Goal: Information Seeking & Learning: Learn about a topic

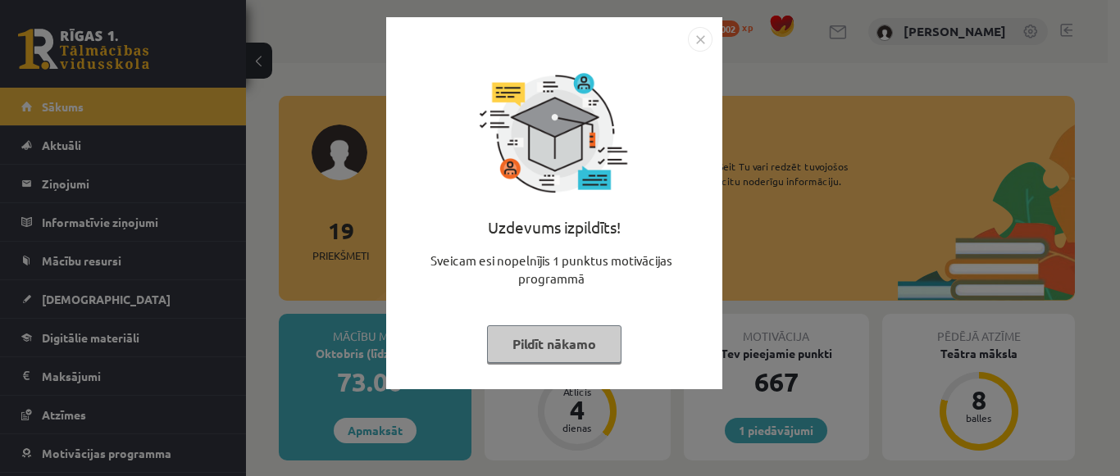
click at [704, 38] on img "Close" at bounding box center [700, 39] width 25 height 25
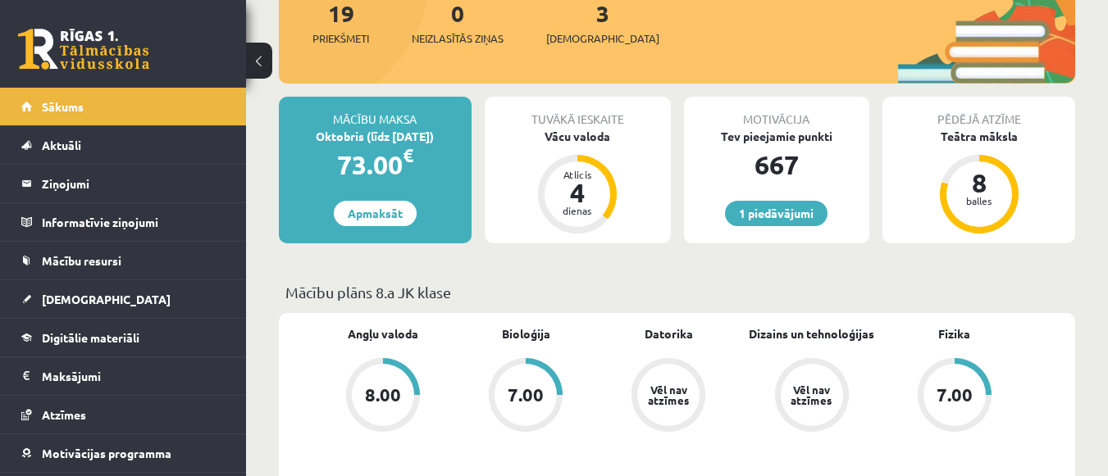
scroll to position [246, 0]
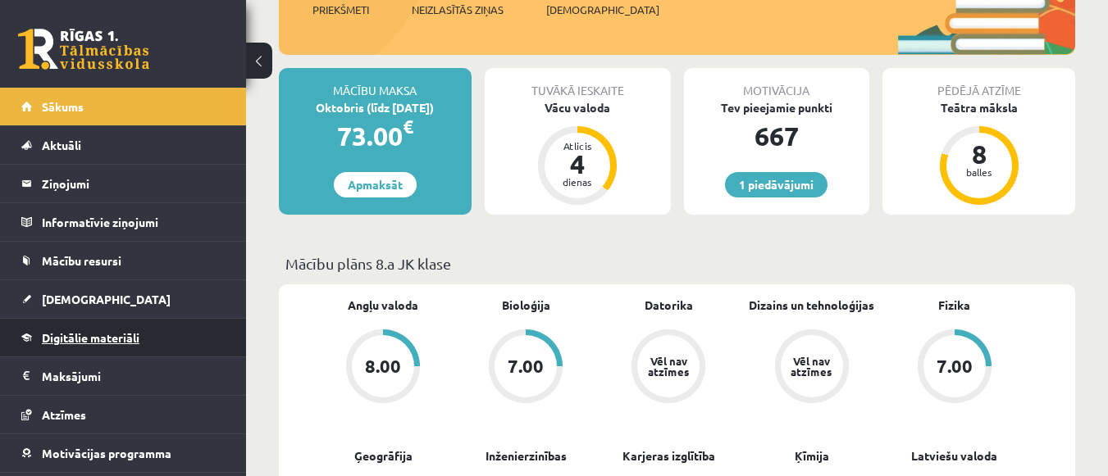
click at [105, 339] on span "Digitālie materiāli" at bounding box center [91, 337] width 98 height 15
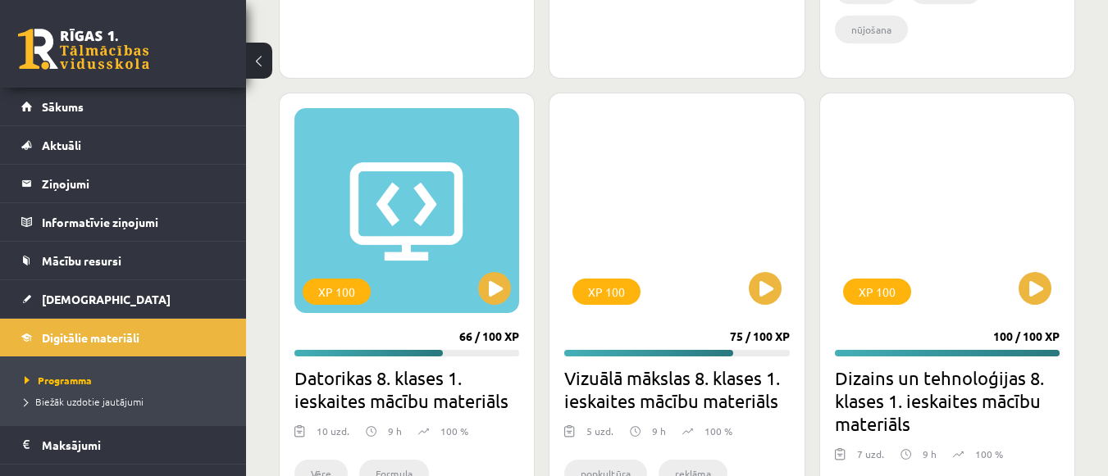
scroll to position [2460, 0]
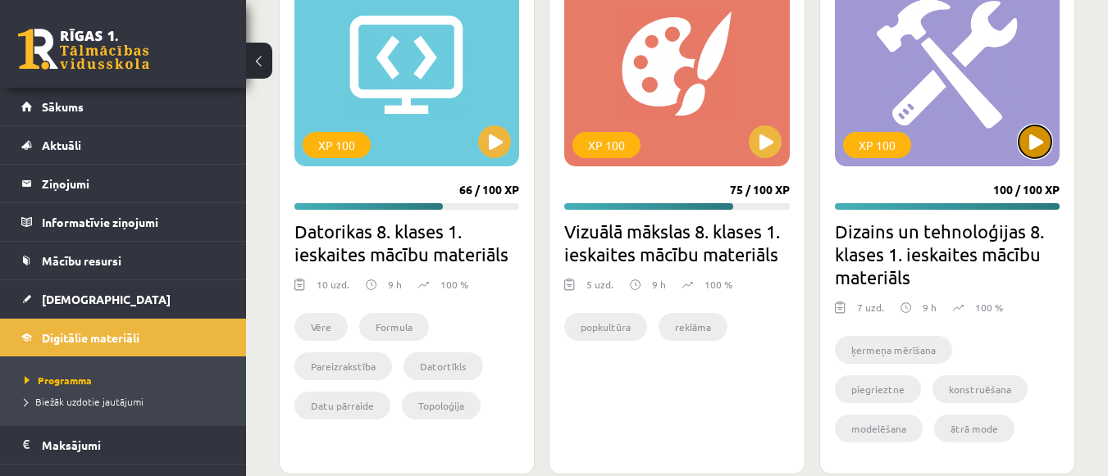
click at [1034, 142] on button at bounding box center [1034, 141] width 33 height 33
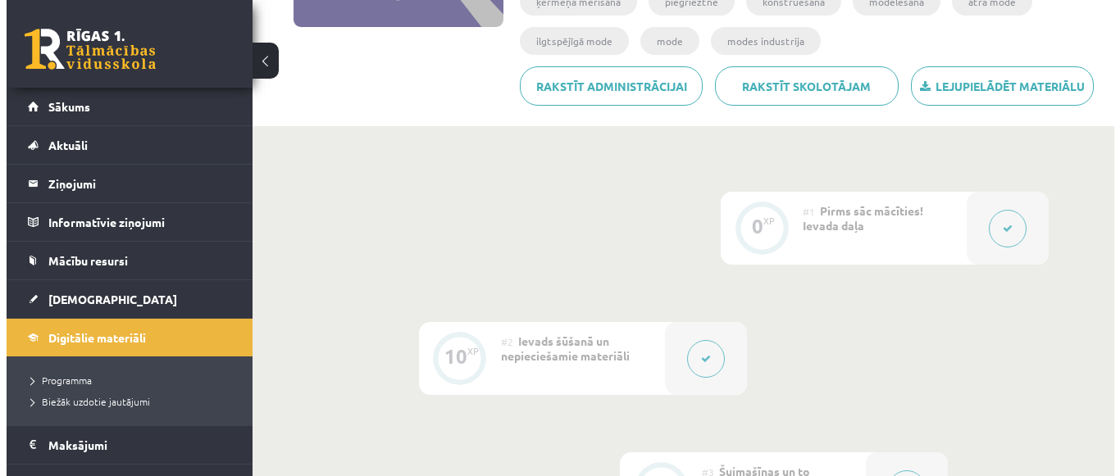
scroll to position [328, 0]
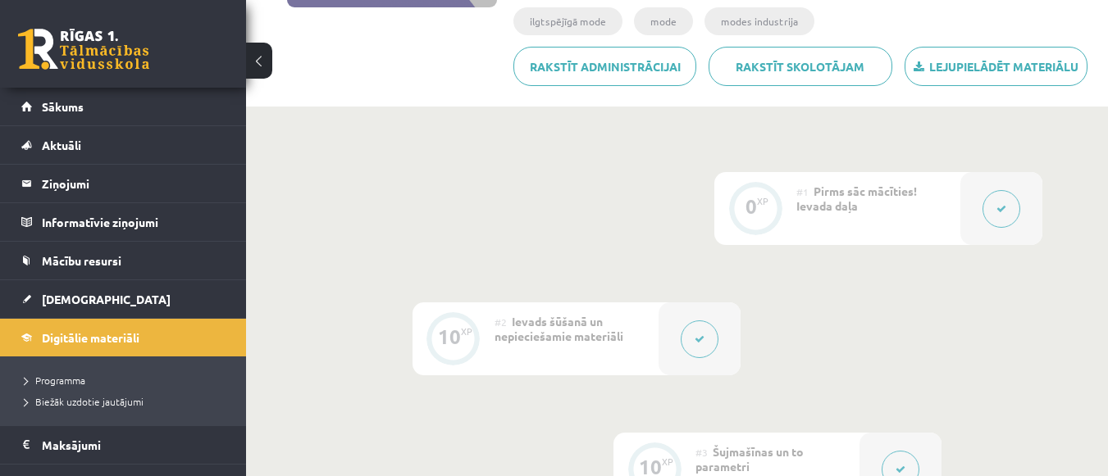
click at [1000, 212] on icon at bounding box center [1001, 209] width 10 height 10
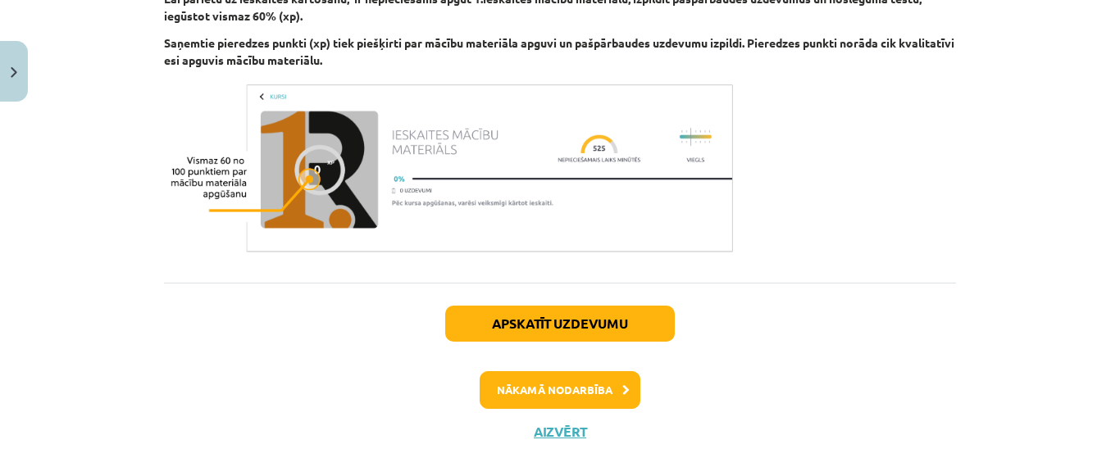
scroll to position [1107, 0]
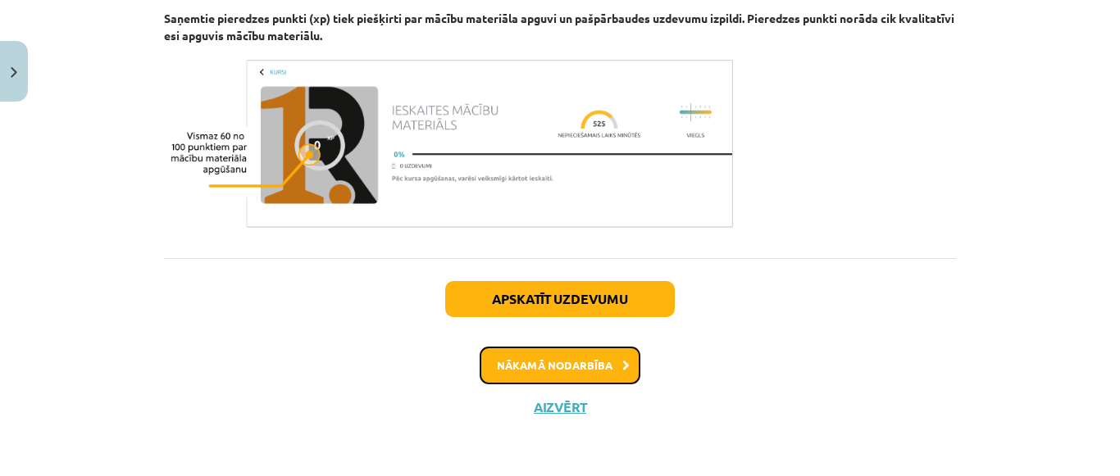
click at [597, 362] on button "Nākamā nodarbība" at bounding box center [560, 366] width 161 height 38
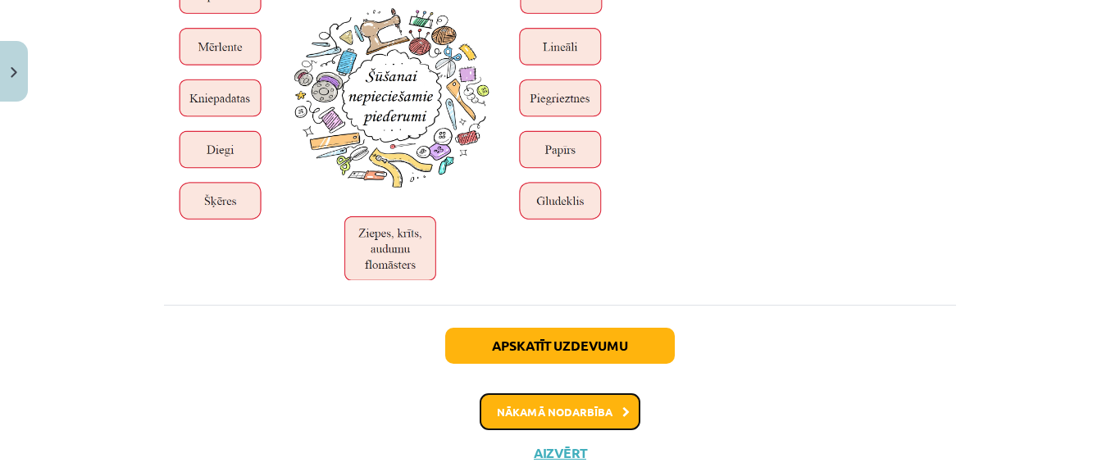
scroll to position [5696, 0]
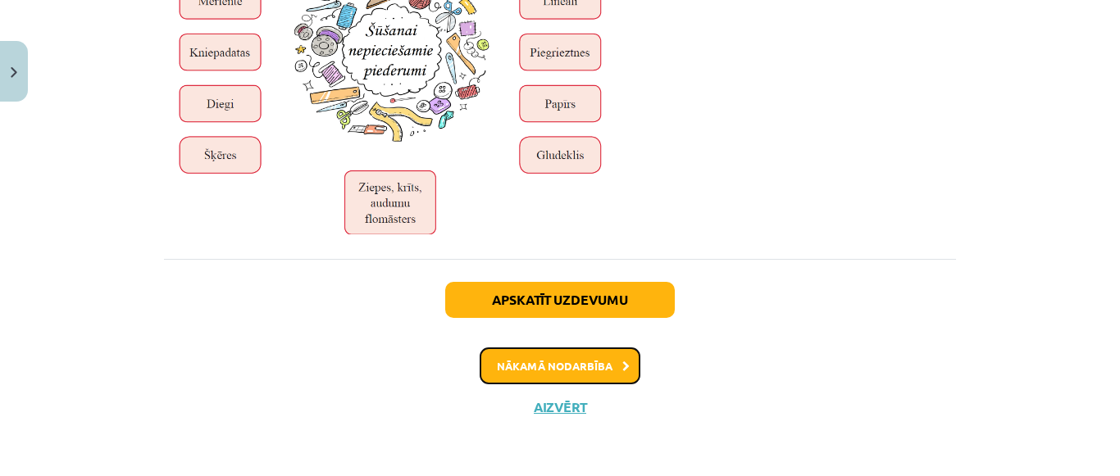
drag, startPoint x: 599, startPoint y: 366, endPoint x: 590, endPoint y: 363, distance: 8.6
click at [599, 367] on button "Nākamā nodarbība" at bounding box center [560, 367] width 161 height 38
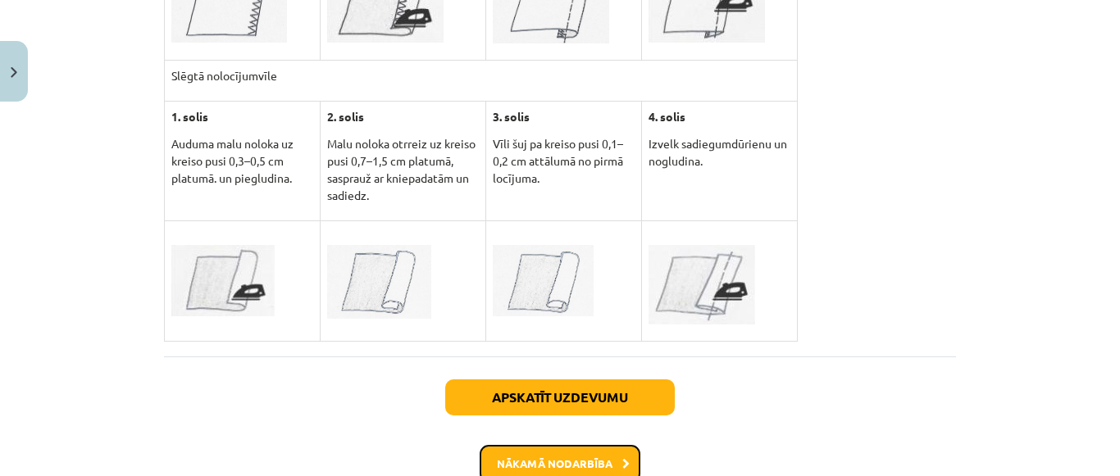
scroll to position [4551, 0]
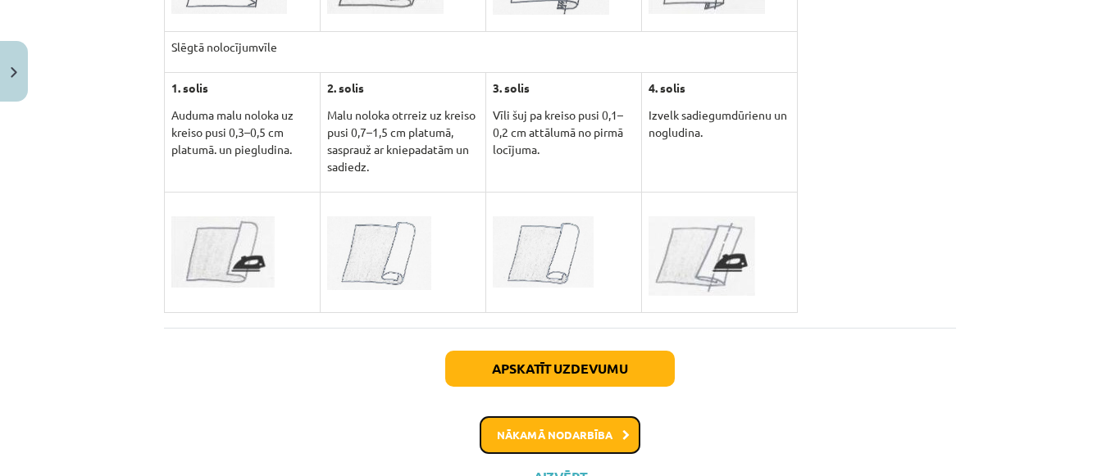
click at [604, 417] on button "Nākamā nodarbība" at bounding box center [560, 436] width 161 height 38
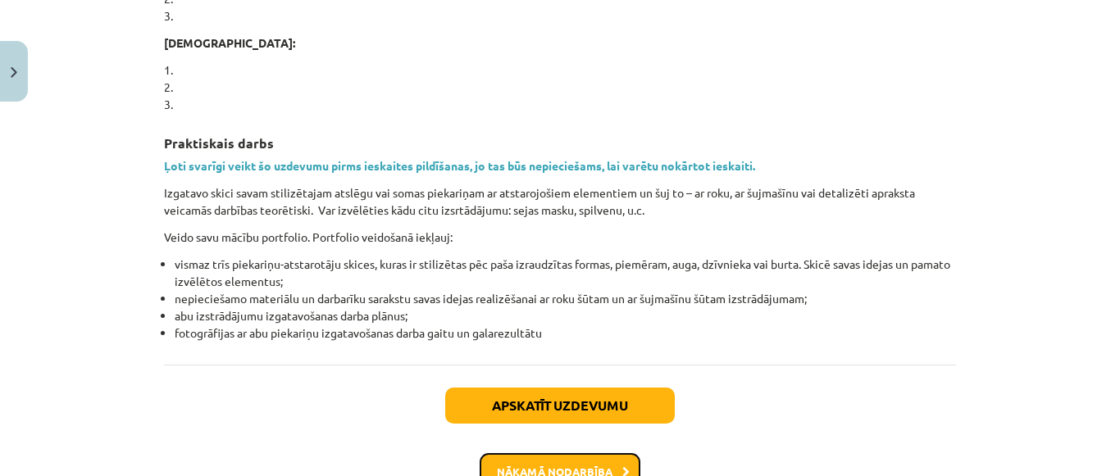
scroll to position [1353, 0]
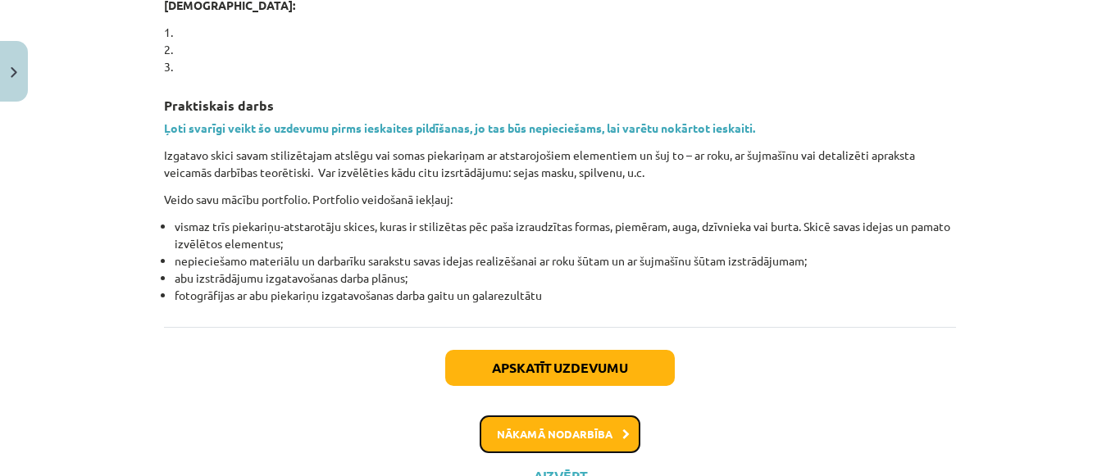
click at [480, 416] on button "Nākamā nodarbība" at bounding box center [560, 435] width 161 height 38
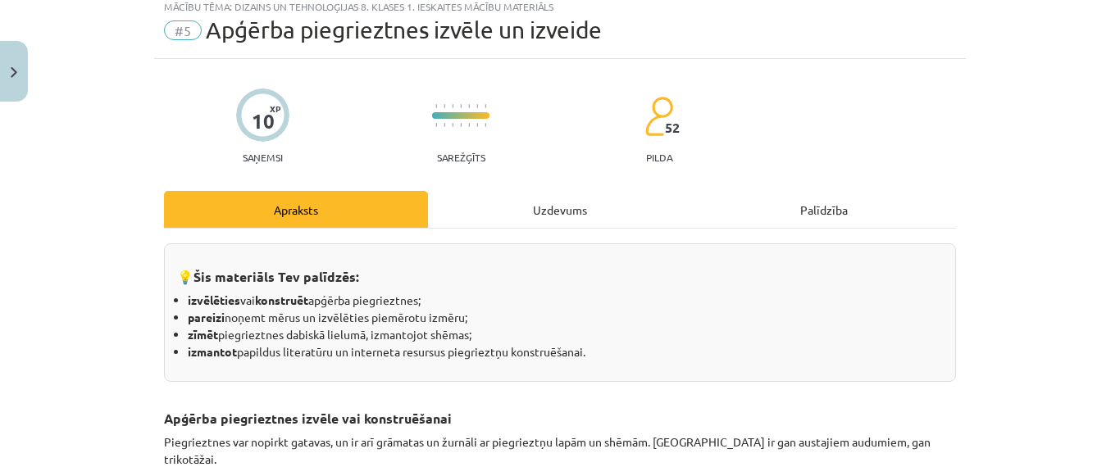
scroll to position [41, 0]
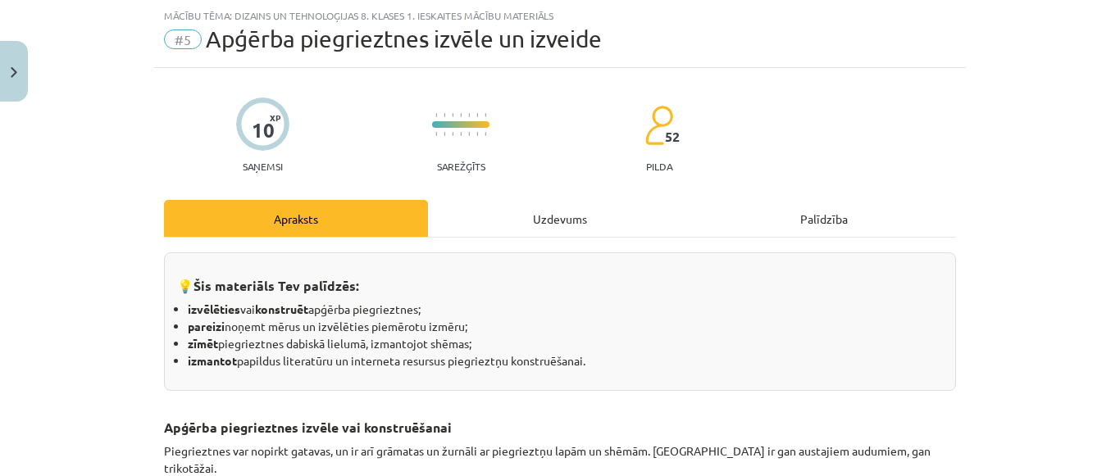
click at [488, 260] on div "💡 Šis materiāls Tev palīdzēs: izvēlēties vai konstruēt apģērba piegrieztnes; pa…" at bounding box center [560, 322] width 792 height 139
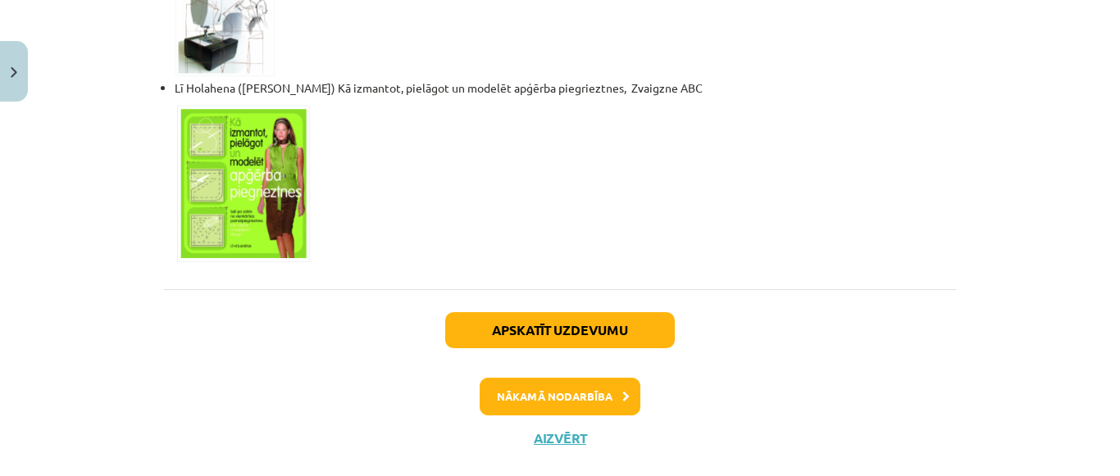
scroll to position [1256, 0]
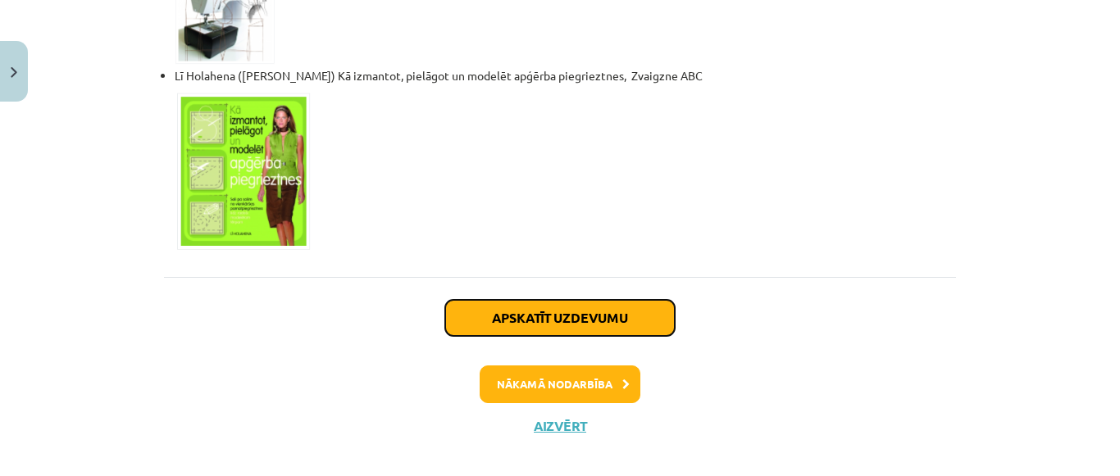
click at [552, 304] on button "Apskatīt uzdevumu" at bounding box center [560, 318] width 230 height 36
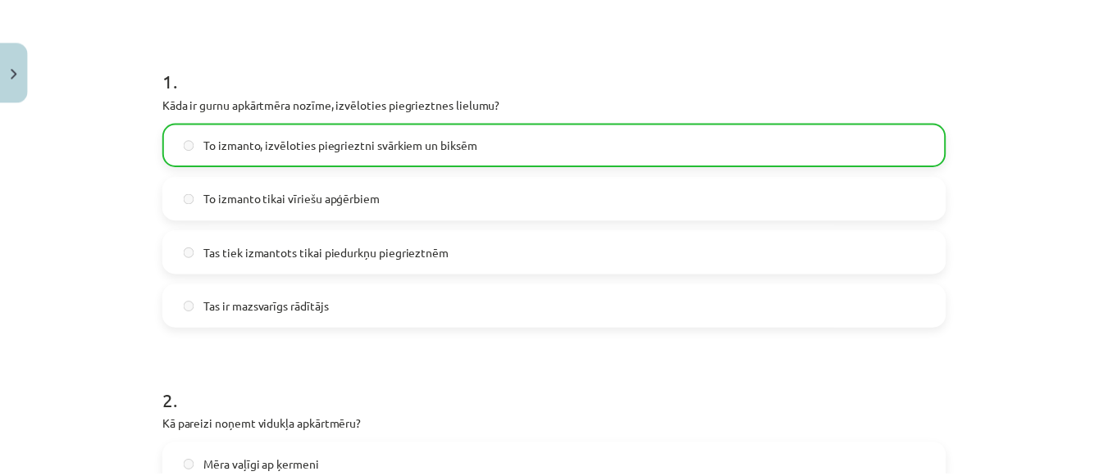
scroll to position [0, 0]
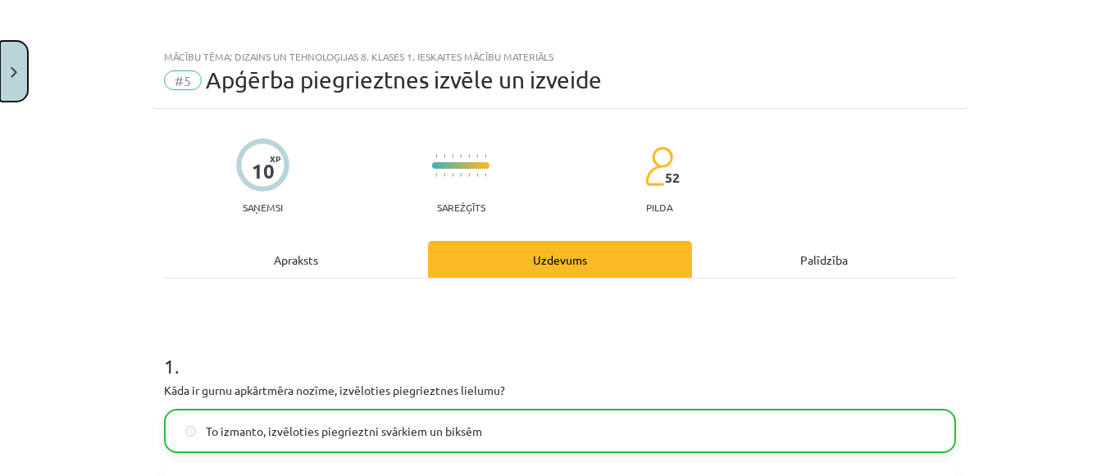
click at [11, 69] on img "Close" at bounding box center [14, 72] width 7 height 11
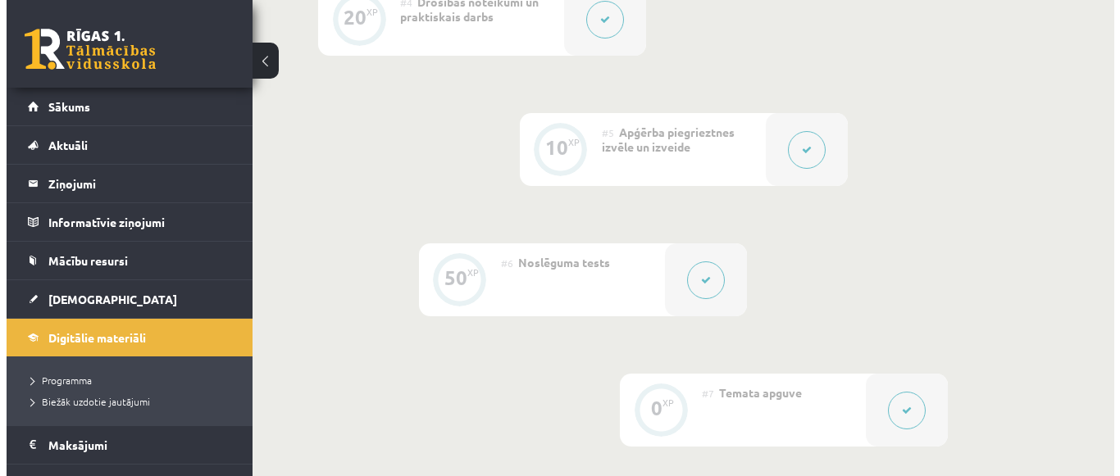
scroll to position [984, 0]
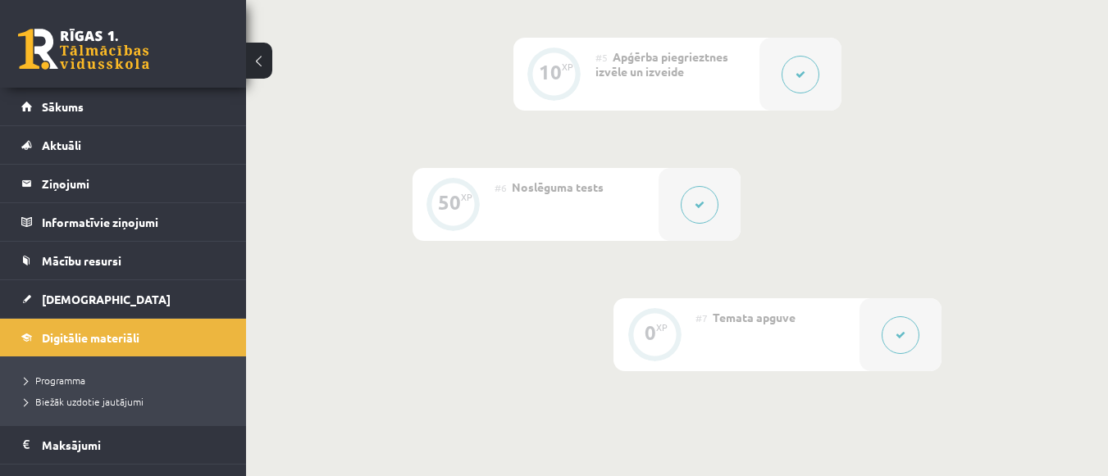
click at [697, 207] on icon at bounding box center [700, 205] width 10 height 10
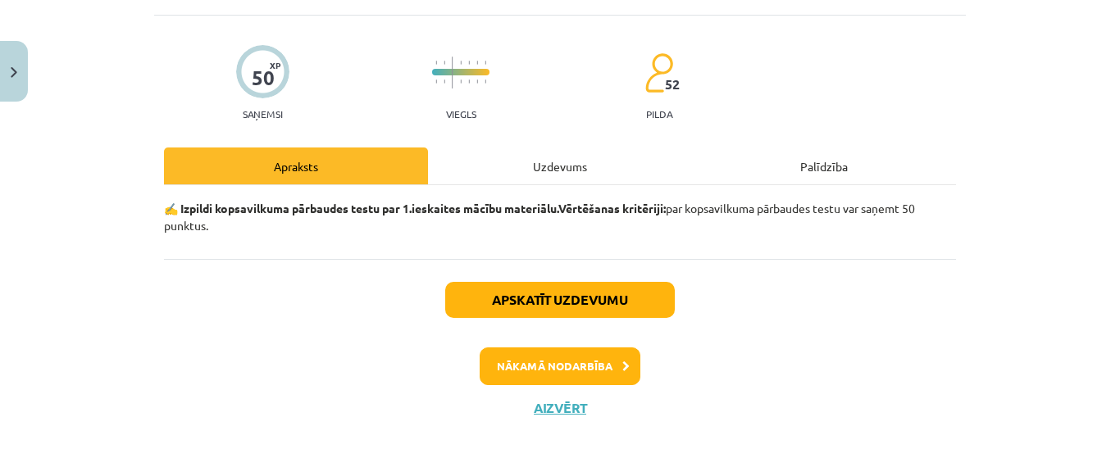
scroll to position [94, 0]
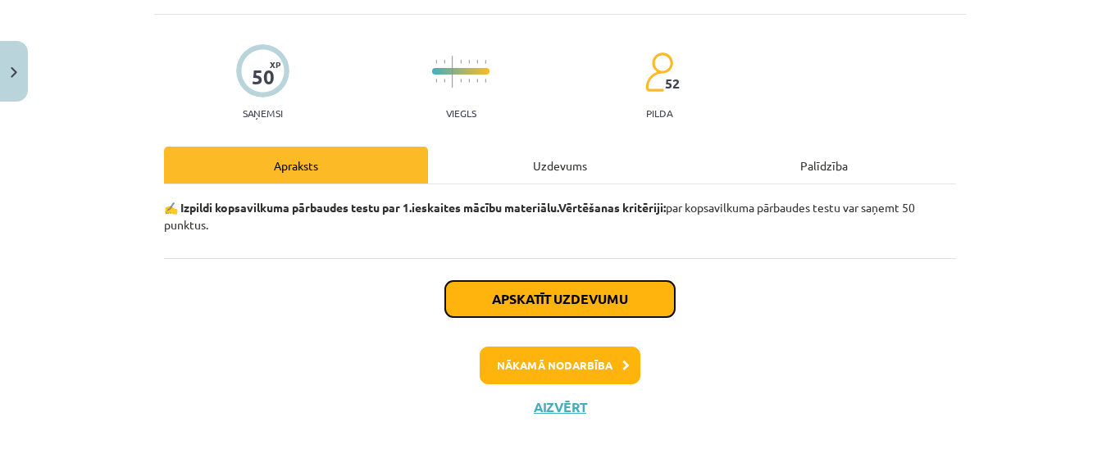
click at [578, 300] on button "Apskatīt uzdevumu" at bounding box center [560, 299] width 230 height 36
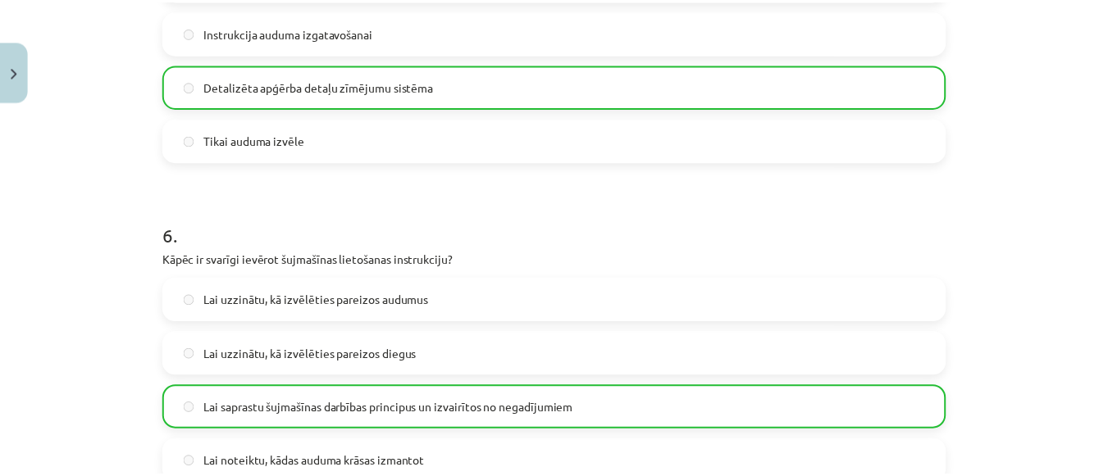
scroll to position [1681, 0]
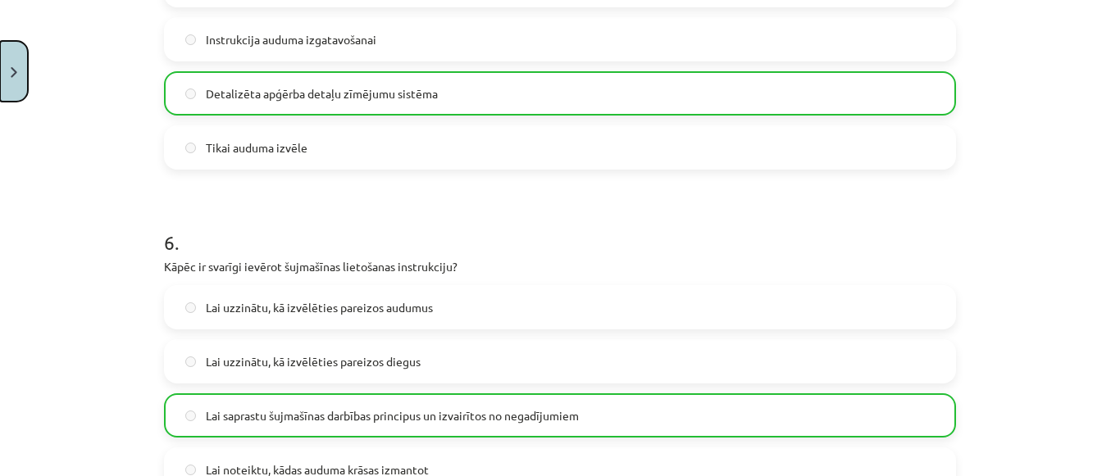
click at [21, 74] on button "Close" at bounding box center [14, 71] width 28 height 61
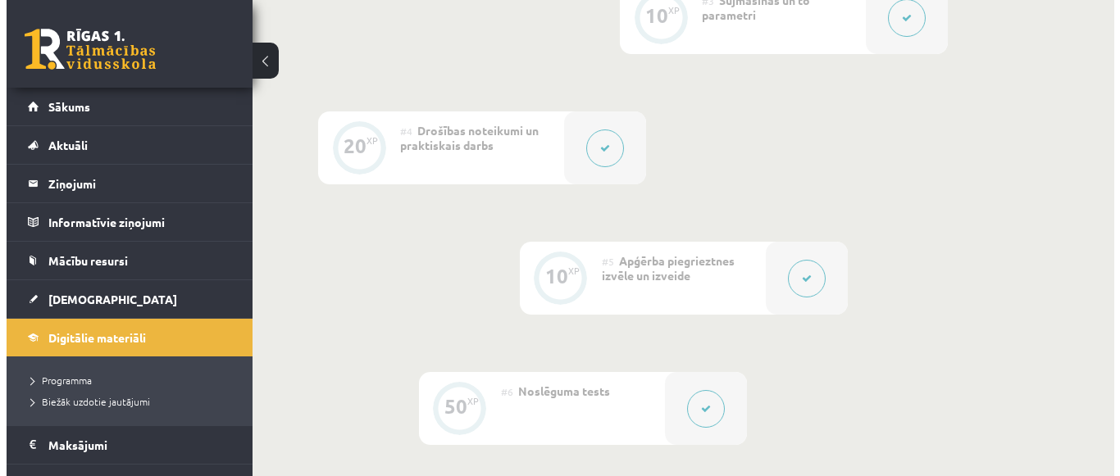
scroll to position [738, 0]
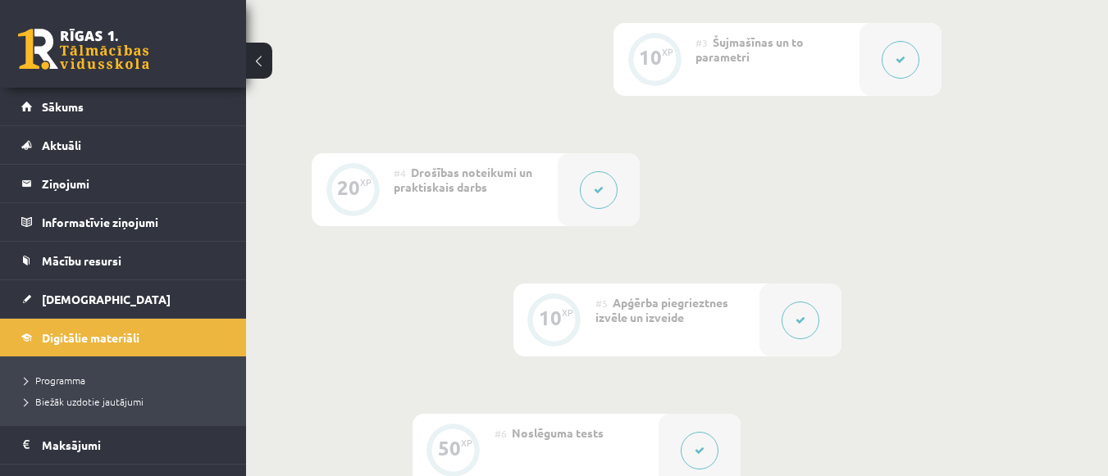
click at [593, 193] on button at bounding box center [599, 190] width 38 height 38
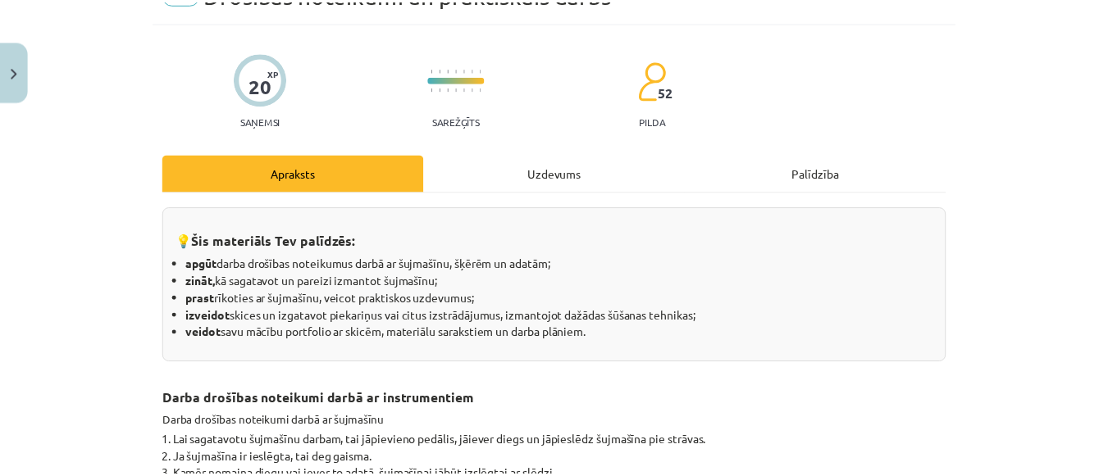
scroll to position [0, 0]
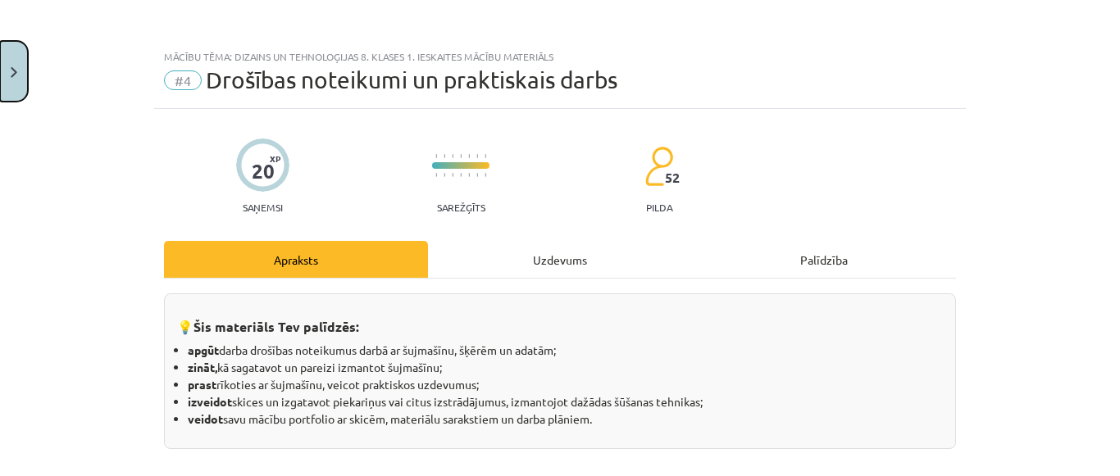
click at [16, 79] on button "Close" at bounding box center [14, 71] width 28 height 61
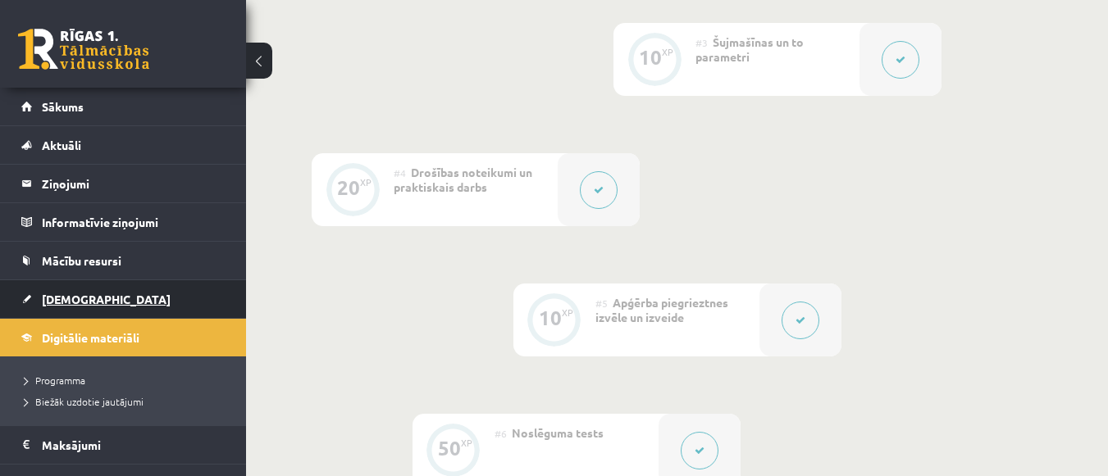
click at [74, 300] on span "[DEMOGRAPHIC_DATA]" at bounding box center [106, 299] width 129 height 15
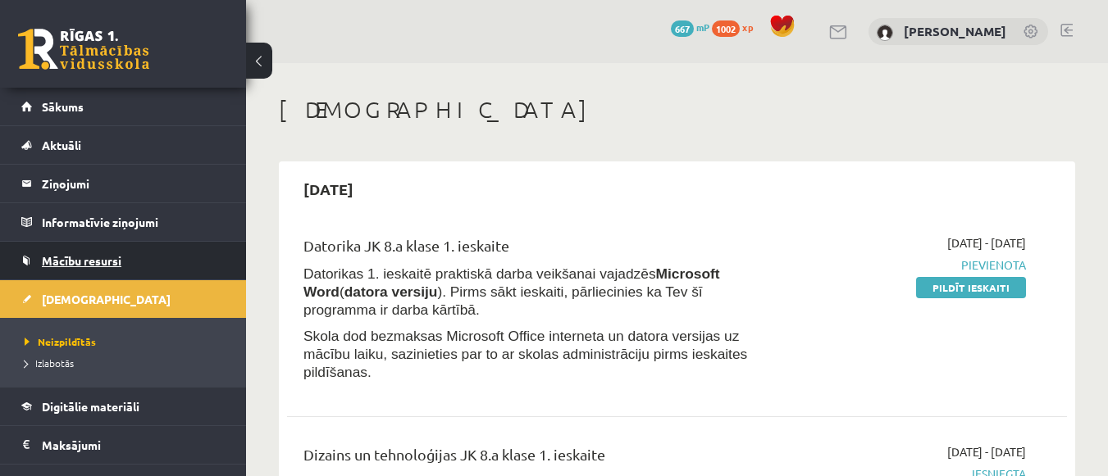
click at [89, 262] on span "Mācību resursi" at bounding box center [82, 260] width 80 height 15
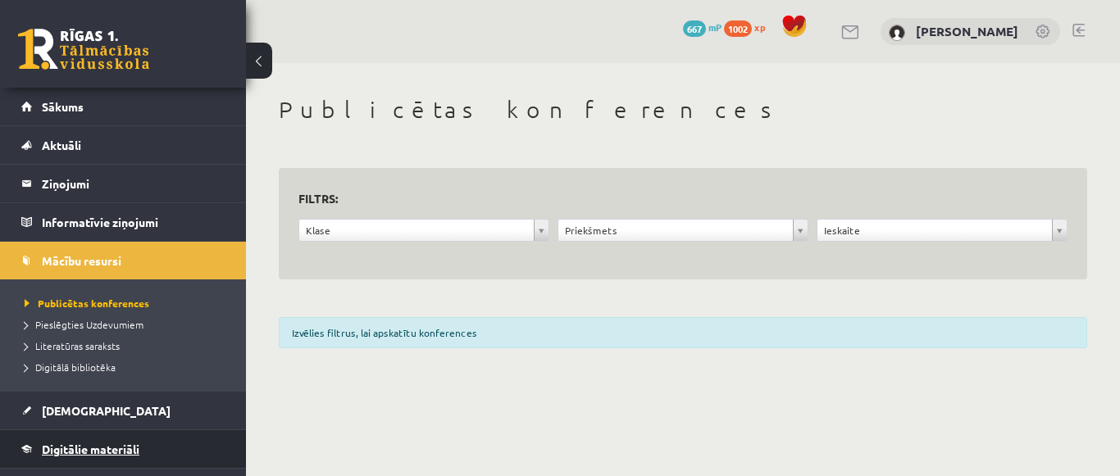
click at [113, 448] on span "Digitālie materiāli" at bounding box center [91, 449] width 98 height 15
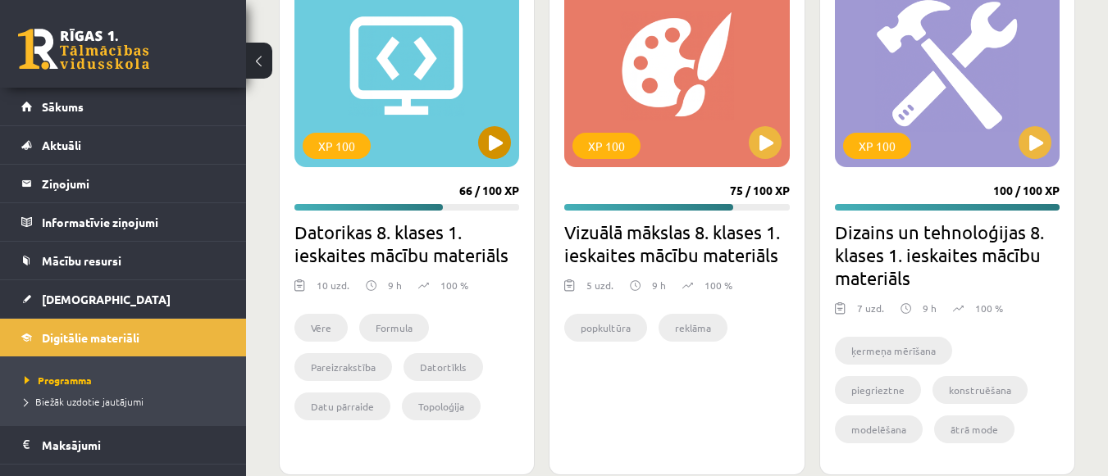
scroll to position [2460, 0]
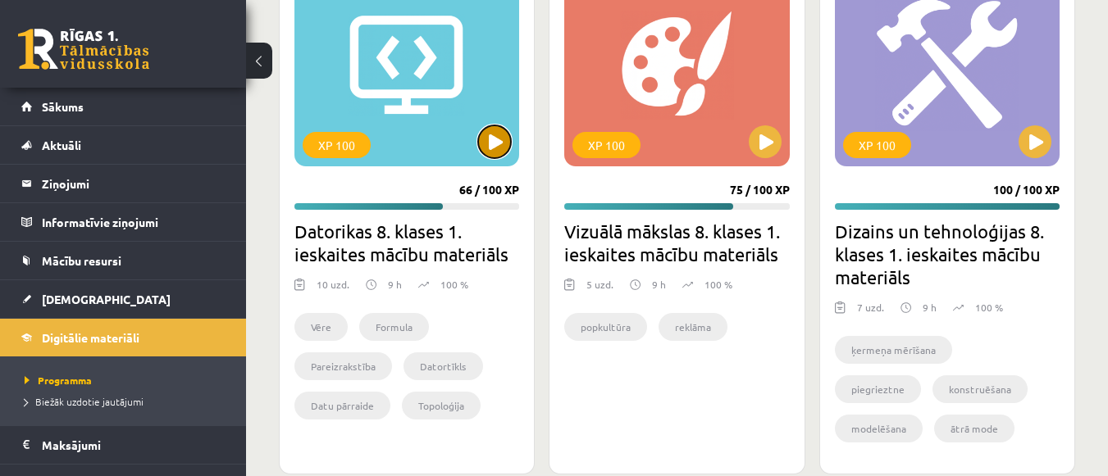
click at [493, 141] on button at bounding box center [494, 141] width 33 height 33
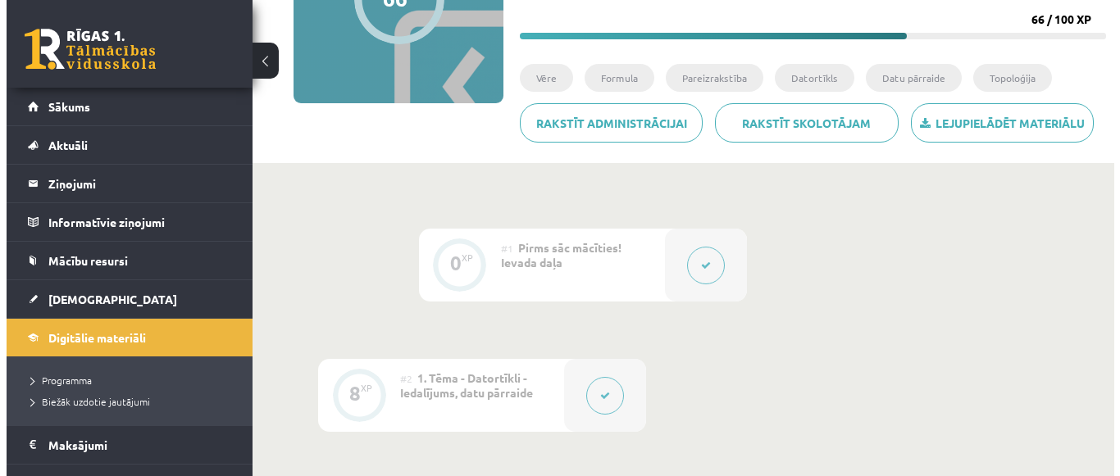
scroll to position [328, 0]
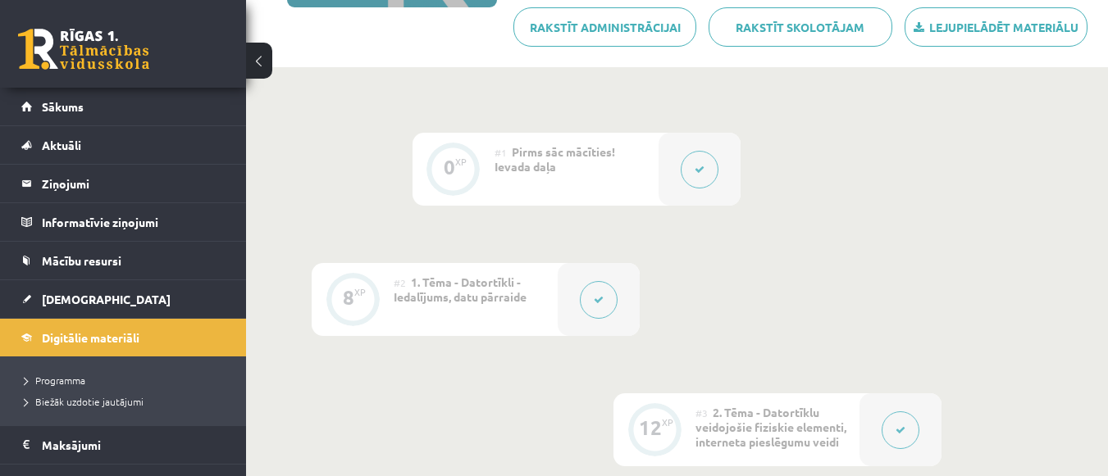
click at [697, 171] on icon at bounding box center [700, 170] width 10 height 10
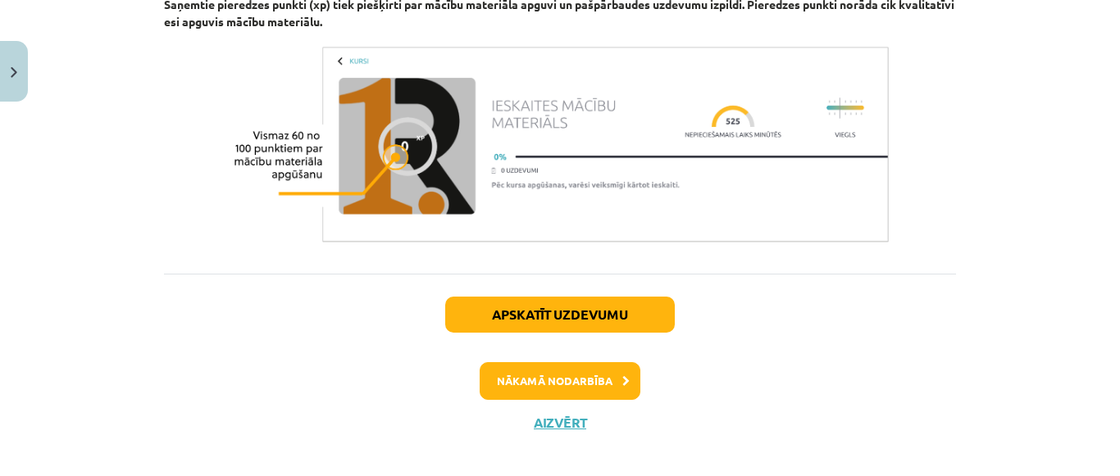
scroll to position [1192, 0]
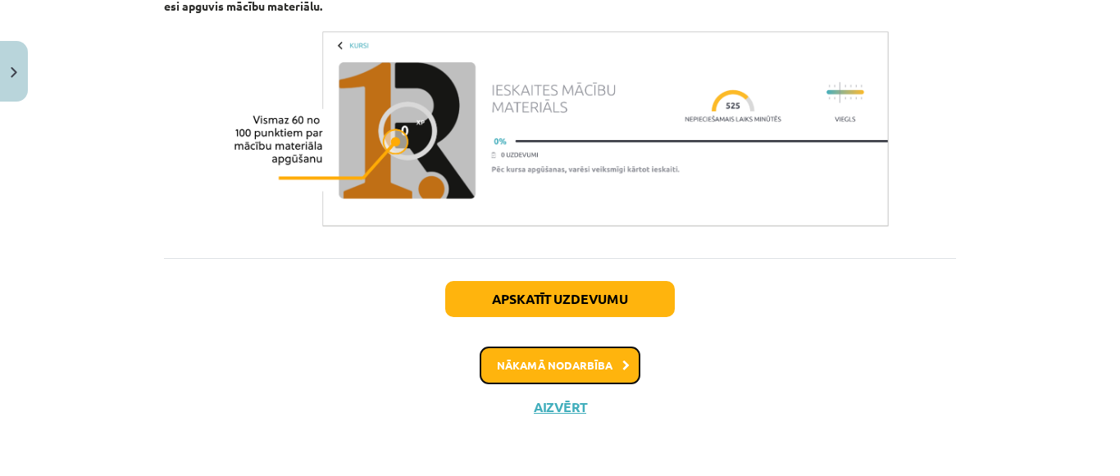
click at [599, 367] on button "Nākamā nodarbība" at bounding box center [560, 366] width 161 height 38
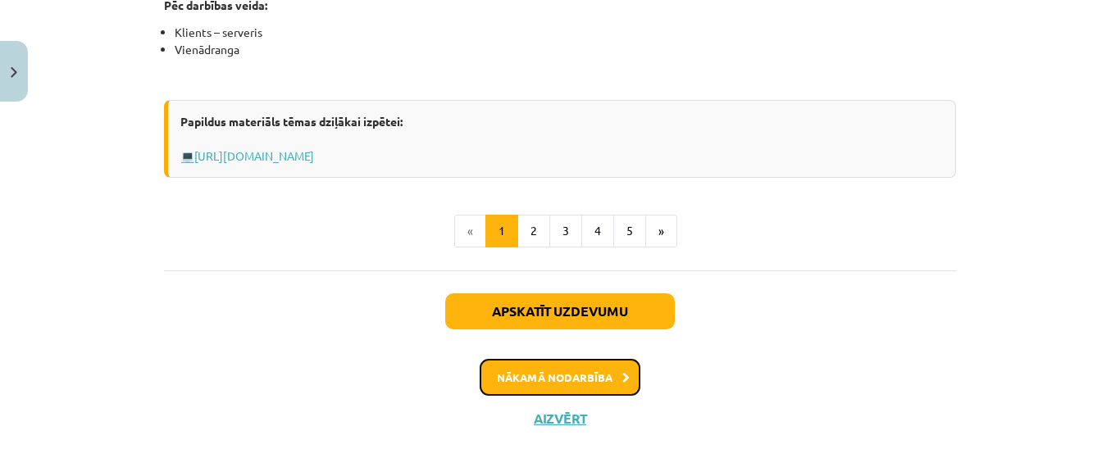
scroll to position [1185, 0]
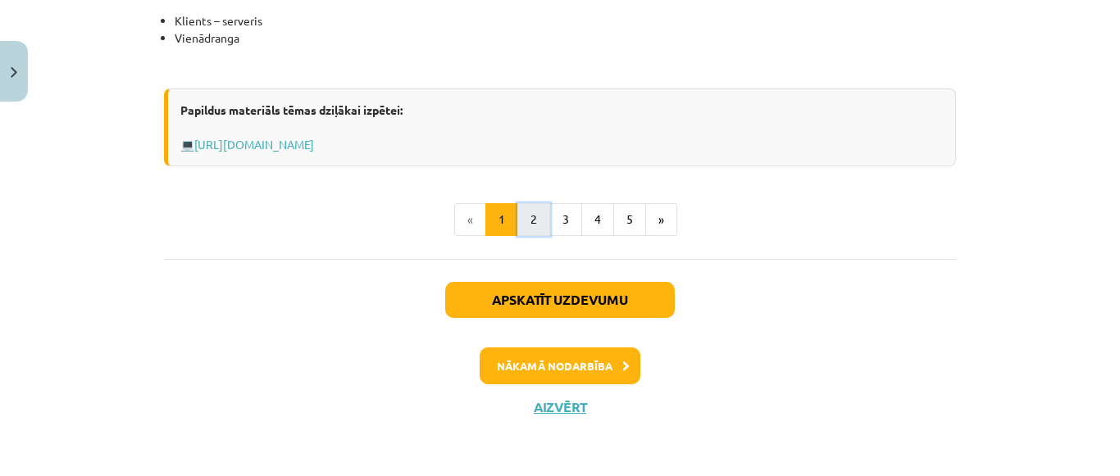
click at [530, 221] on button "2" at bounding box center [533, 219] width 33 height 33
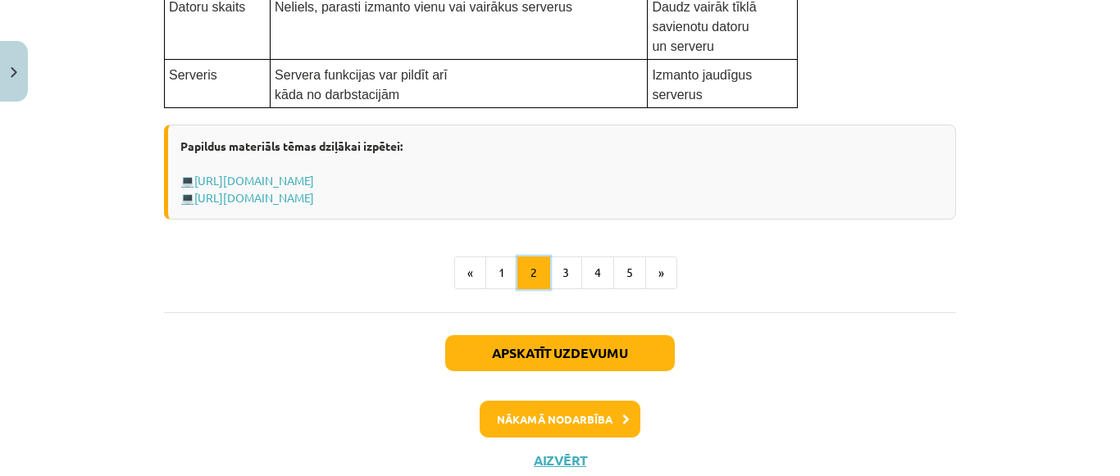
scroll to position [1114, 0]
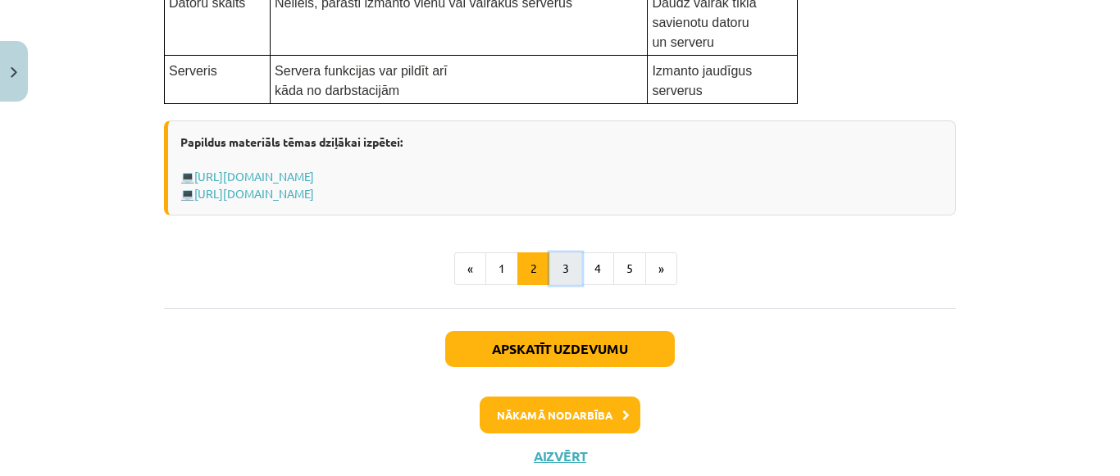
click at [563, 272] on button "3" at bounding box center [565, 269] width 33 height 33
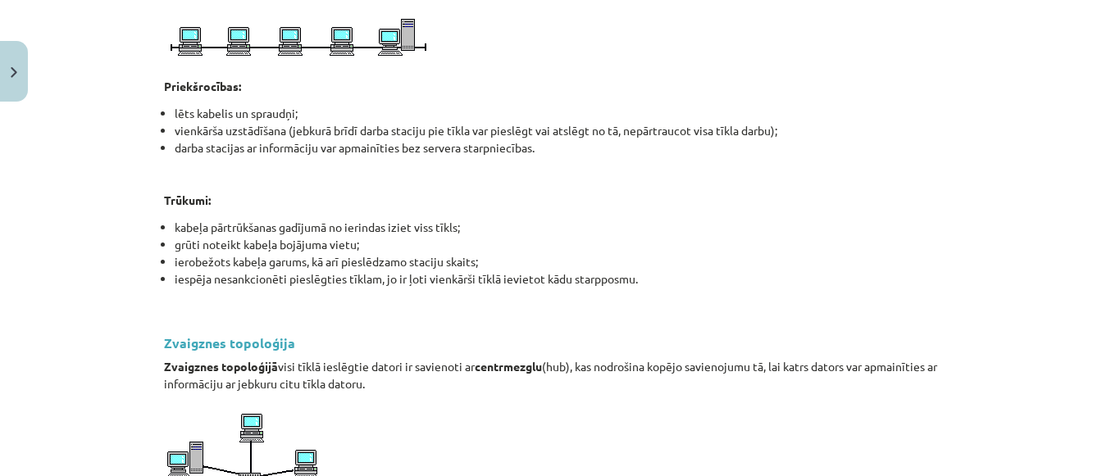
scroll to position [704, 0]
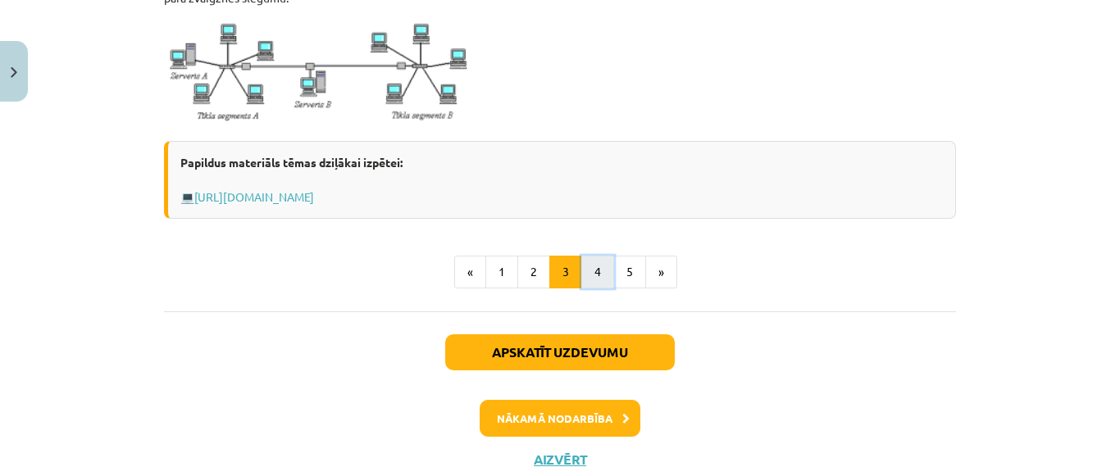
click at [589, 256] on button "4" at bounding box center [597, 272] width 33 height 33
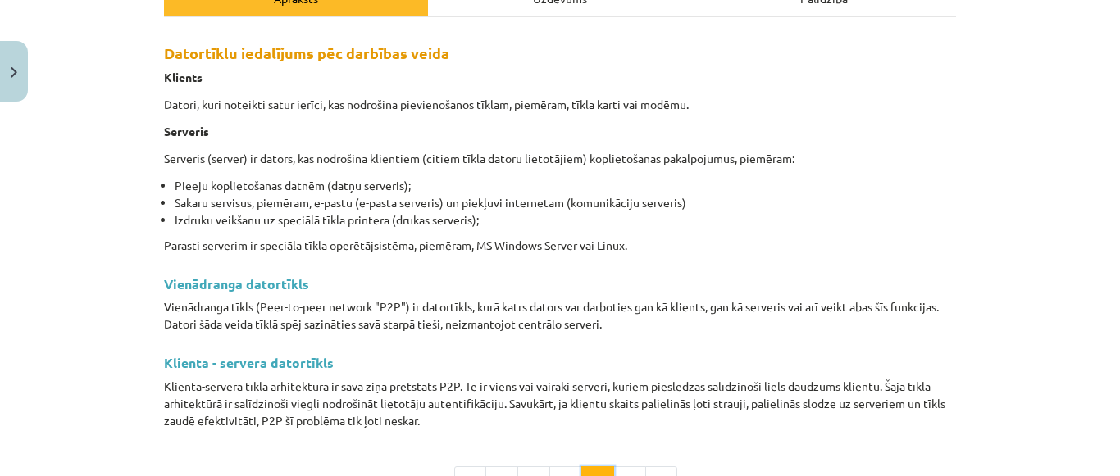
scroll to position [294, 0]
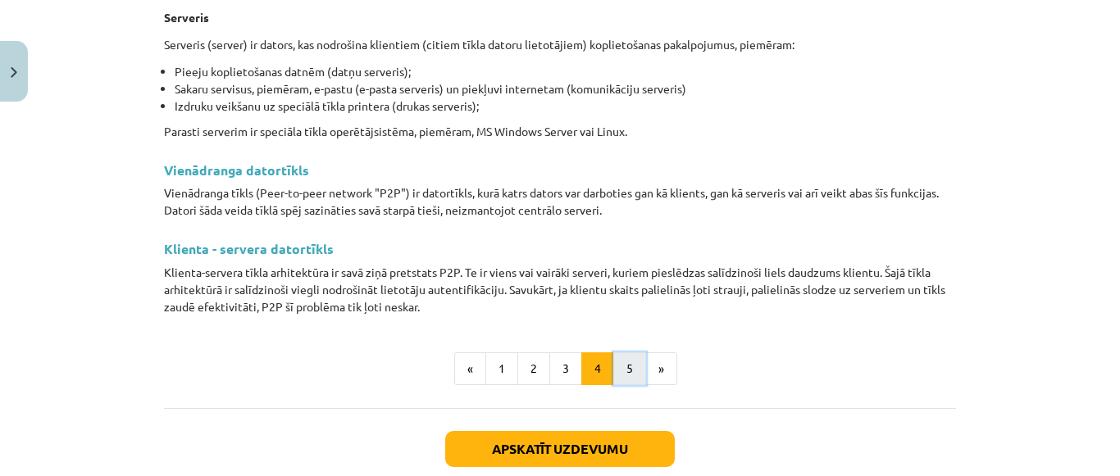
click at [618, 356] on button "5" at bounding box center [629, 369] width 33 height 33
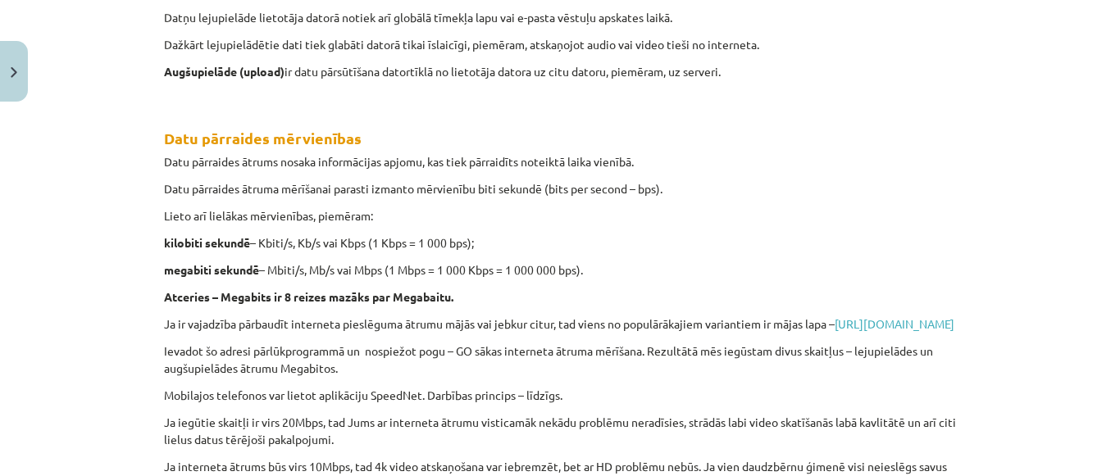
click at [618, 356] on div "Lejupielāde un augšupielāde Strādājot datortīklā, lietotāji gan saņem, gan nosū…" at bounding box center [560, 232] width 792 height 629
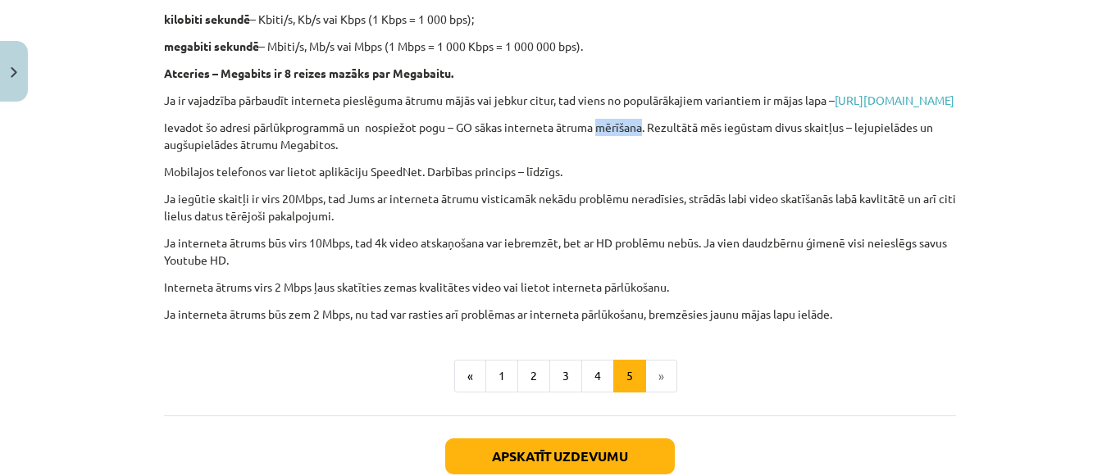
scroll to position [704, 0]
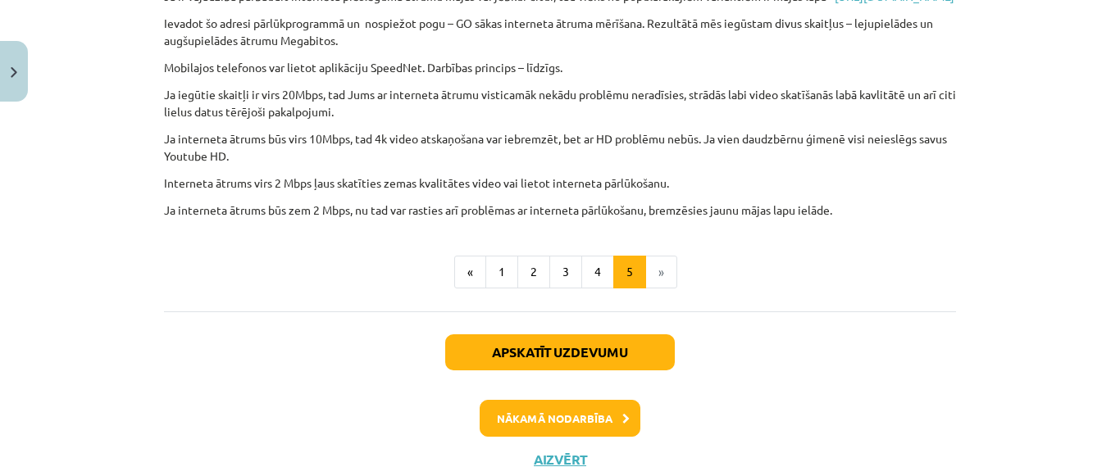
click at [649, 289] on li "»" at bounding box center [661, 272] width 31 height 33
click at [654, 289] on li "»" at bounding box center [661, 272] width 31 height 33
click at [610, 438] on button "Nākamā nodarbība" at bounding box center [560, 419] width 161 height 38
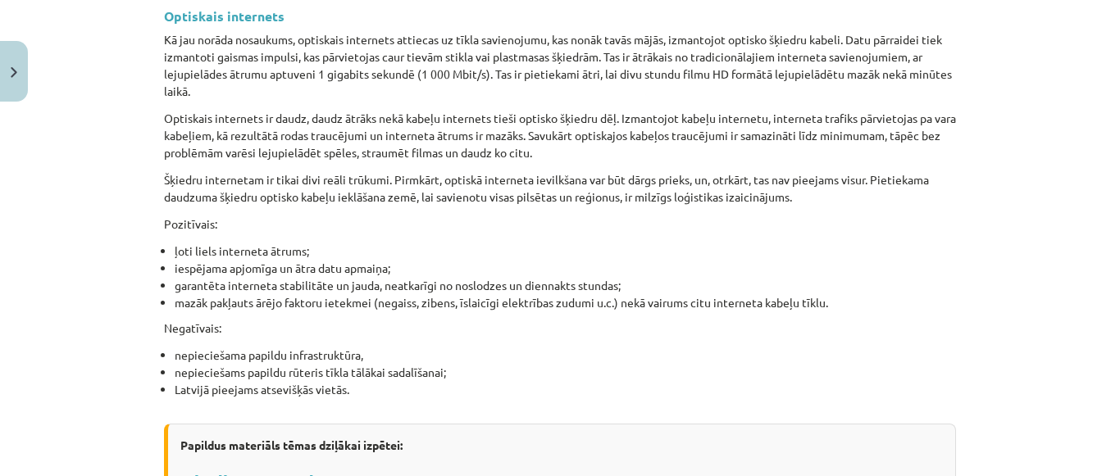
scroll to position [2173, 0]
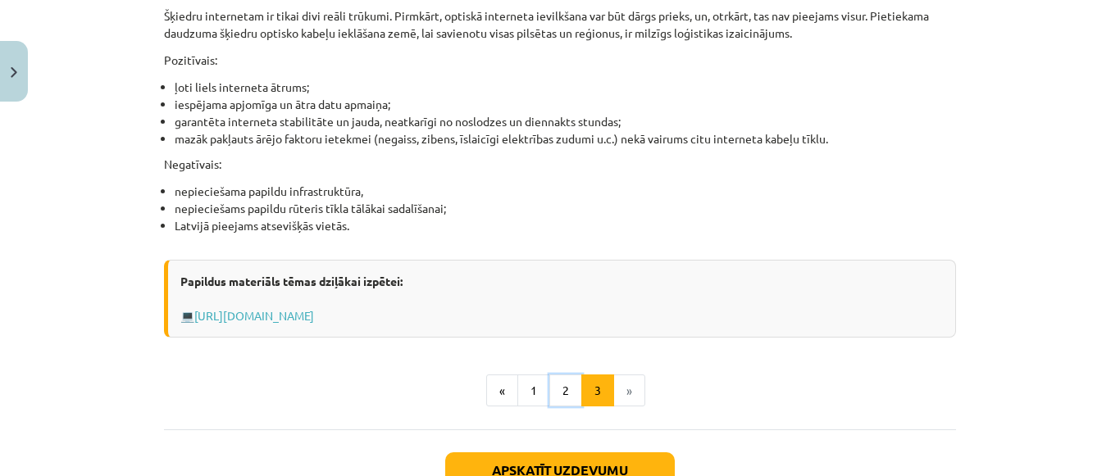
click at [559, 391] on button "2" at bounding box center [565, 391] width 33 height 33
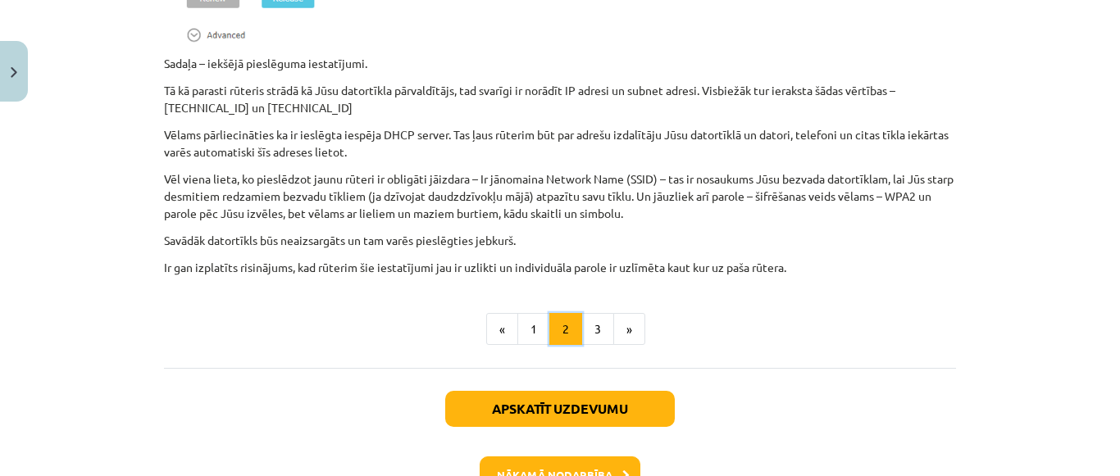
scroll to position [1386, 0]
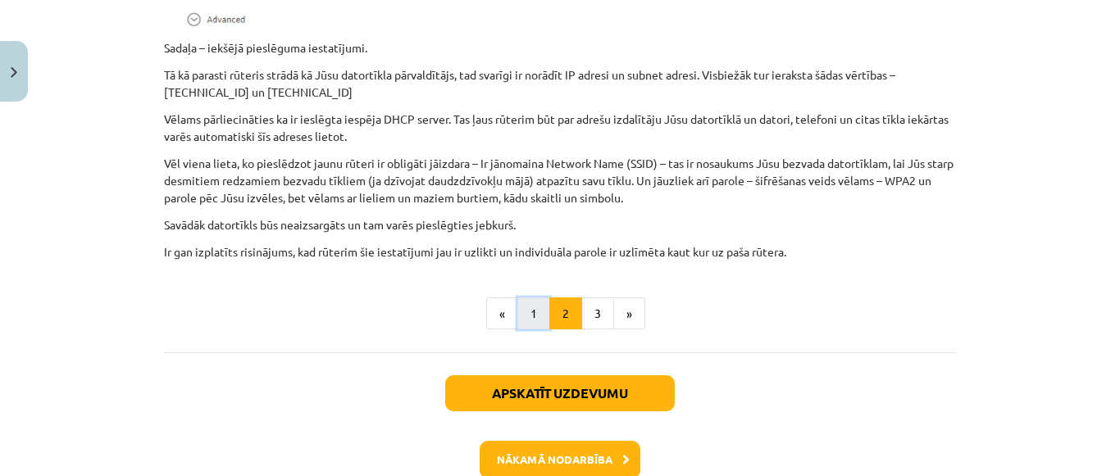
click at [524, 330] on button "1" at bounding box center [533, 314] width 33 height 33
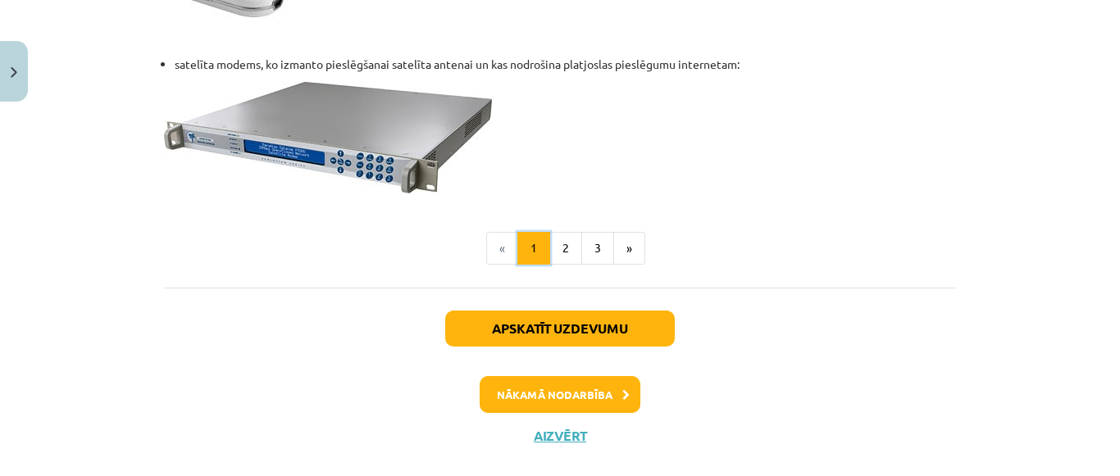
scroll to position [2397, 0]
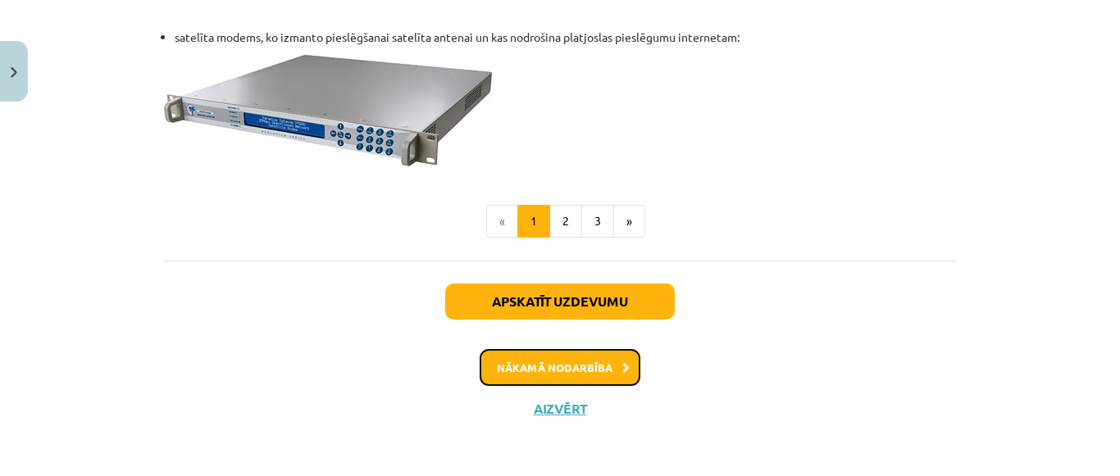
click at [583, 365] on button "Nākamā nodarbība" at bounding box center [560, 368] width 161 height 38
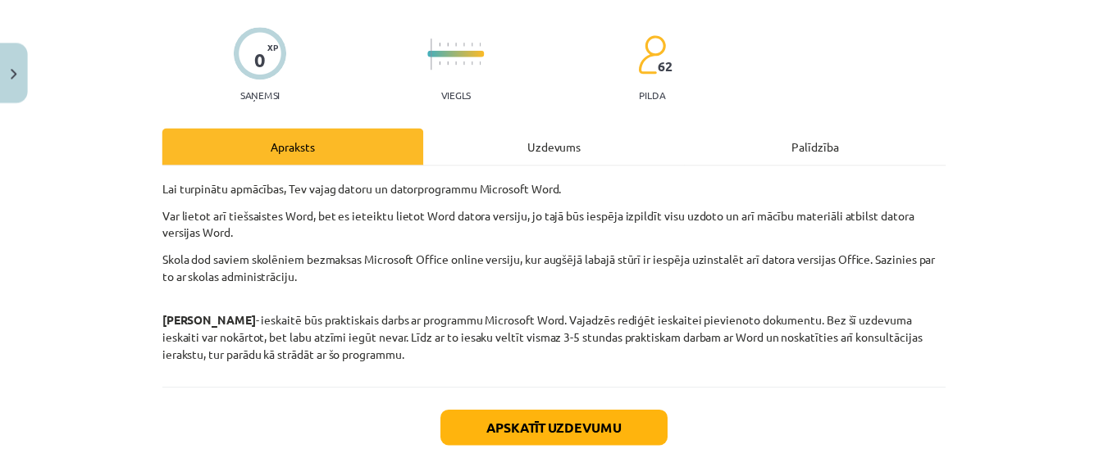
scroll to position [0, 0]
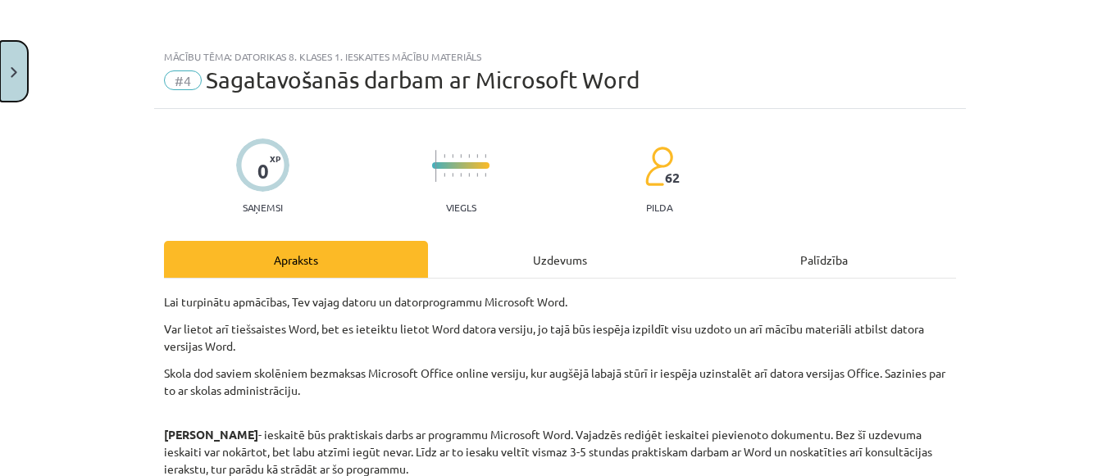
click at [16, 74] on img "Close" at bounding box center [14, 72] width 7 height 11
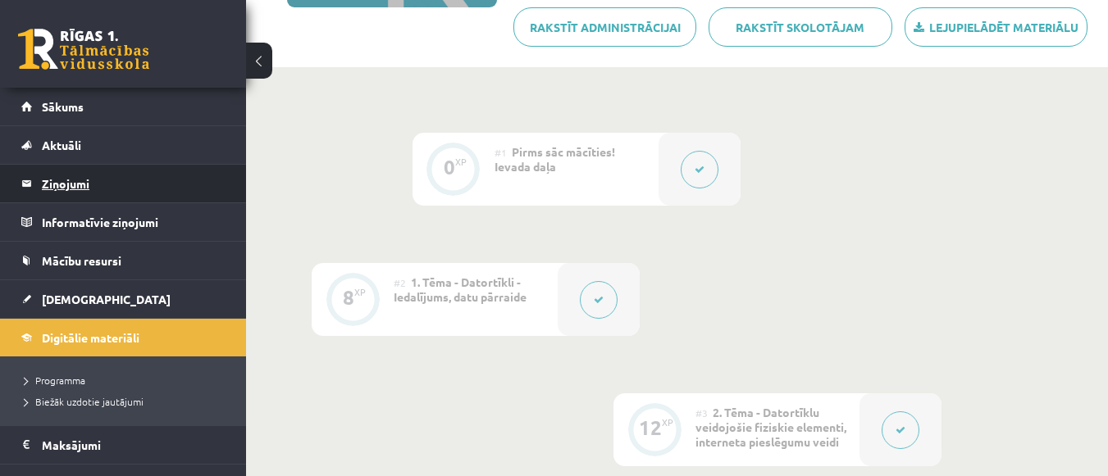
click at [72, 184] on legend "Ziņojumi 0" at bounding box center [134, 184] width 184 height 38
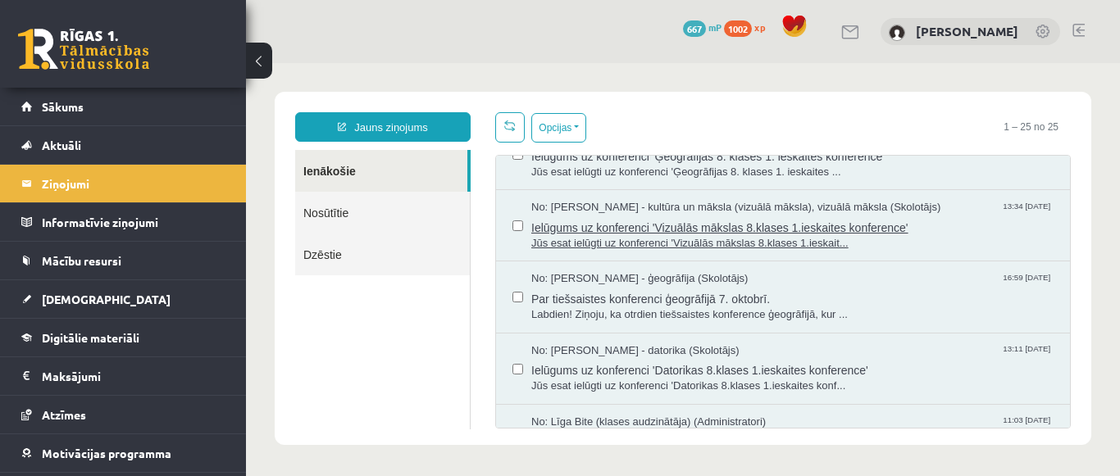
scroll to position [164, 0]
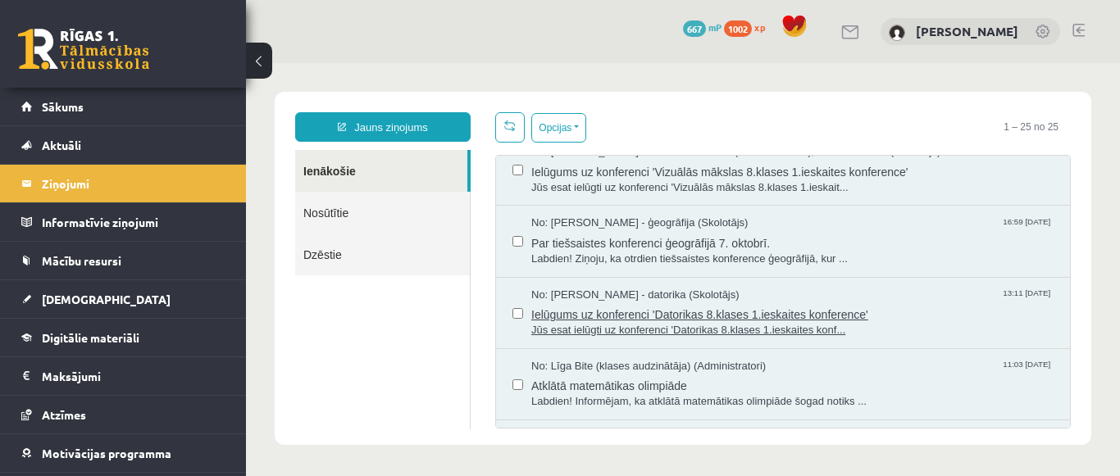
click at [597, 328] on span "Jūs esat ielūgti uz konferenci 'Datorikas 8.klases 1.ieskaites konf..." at bounding box center [792, 331] width 522 height 16
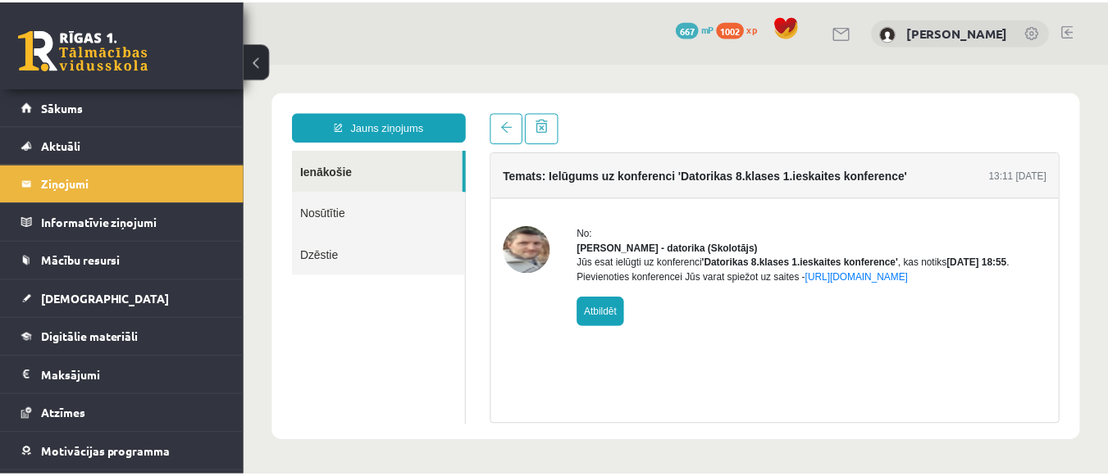
scroll to position [0, 0]
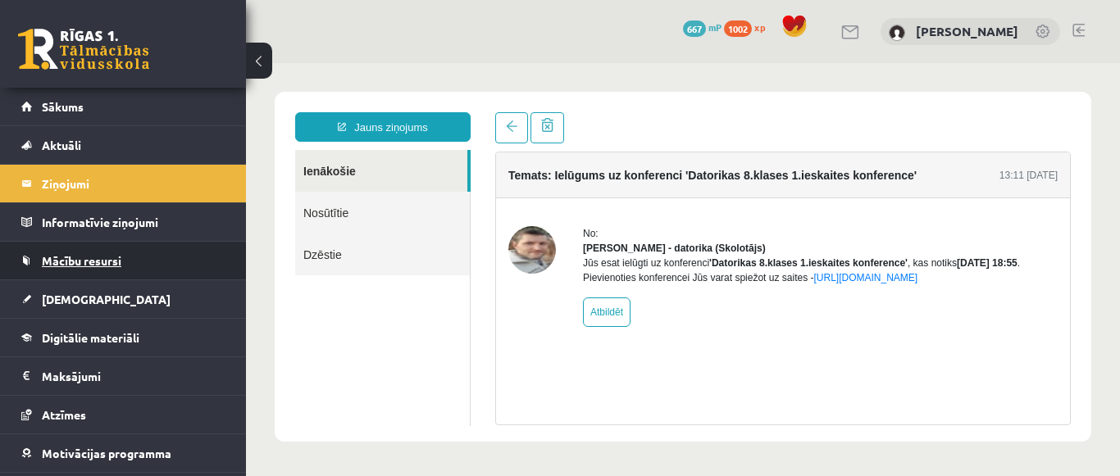
click at [106, 261] on span "Mācību resursi" at bounding box center [82, 260] width 80 height 15
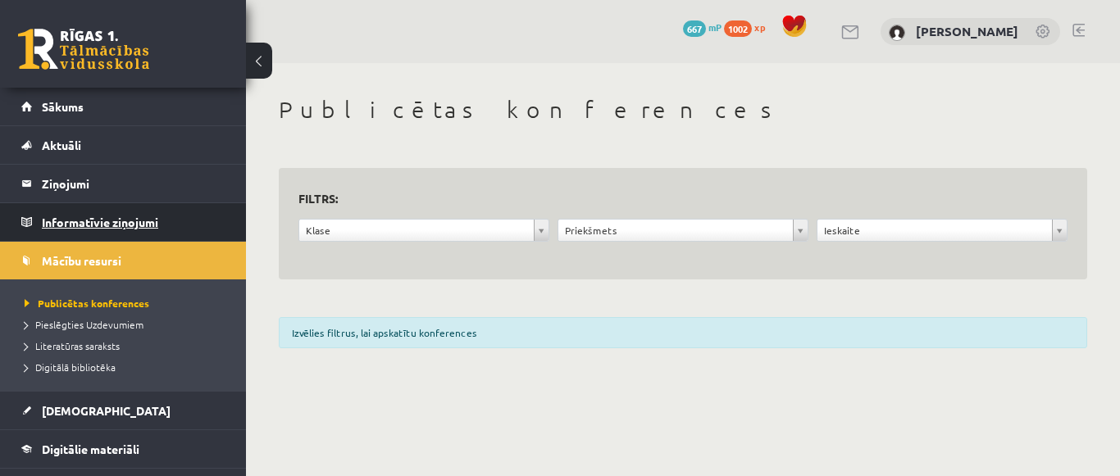
click at [122, 221] on legend "Informatīvie ziņojumi 0" at bounding box center [134, 222] width 184 height 38
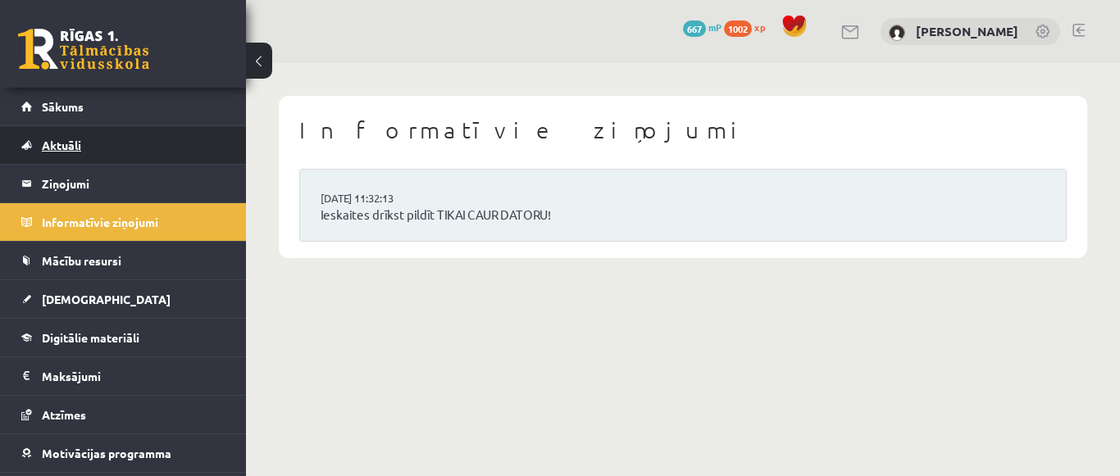
click at [72, 146] on span "Aktuāli" at bounding box center [61, 145] width 39 height 15
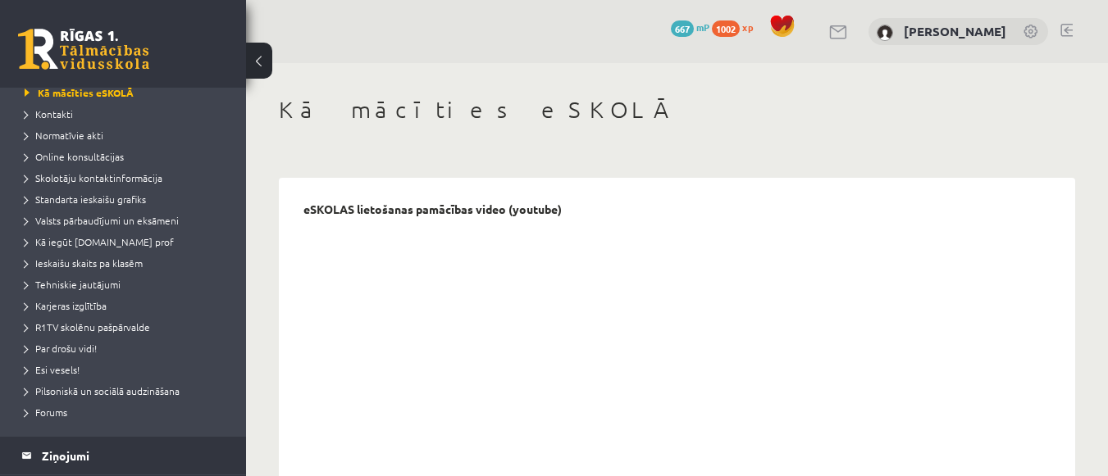
scroll to position [82, 0]
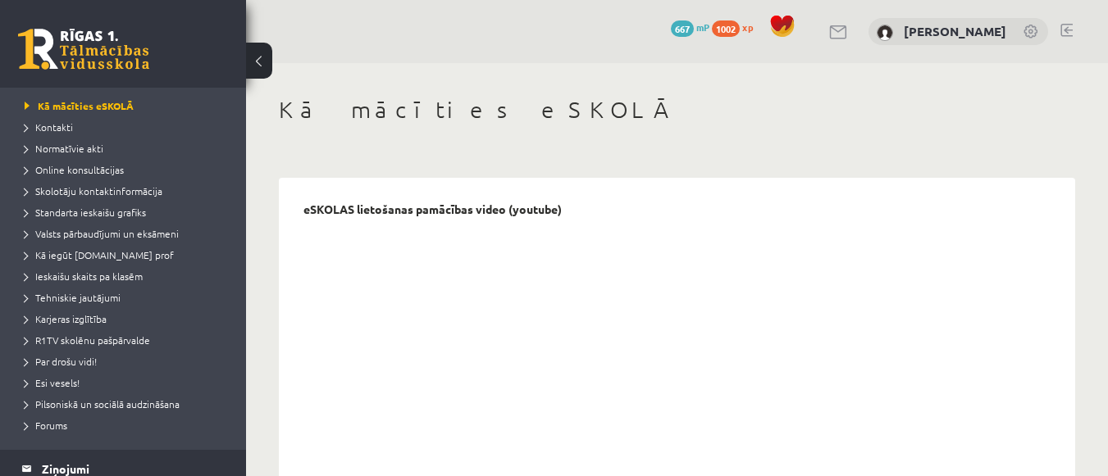
click at [261, 62] on button at bounding box center [259, 61] width 26 height 36
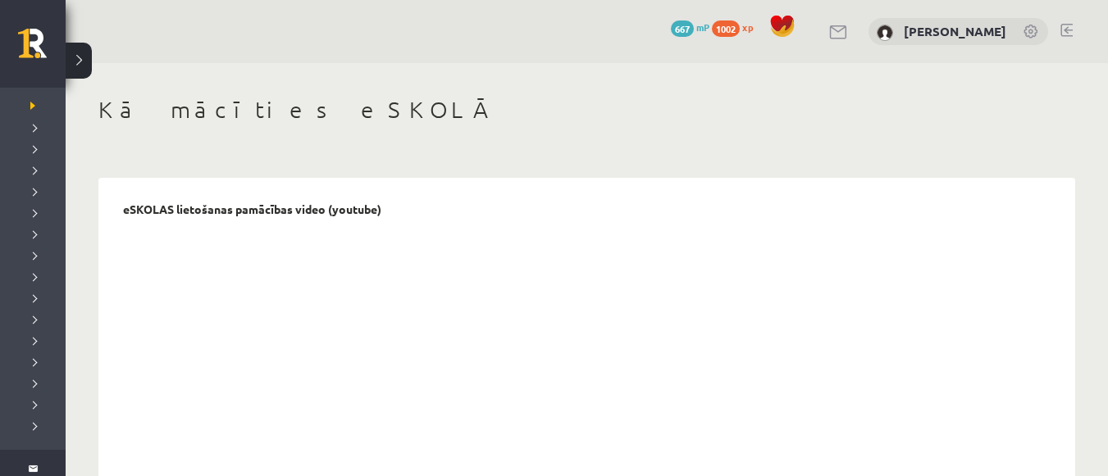
click at [76, 60] on button at bounding box center [79, 61] width 26 height 36
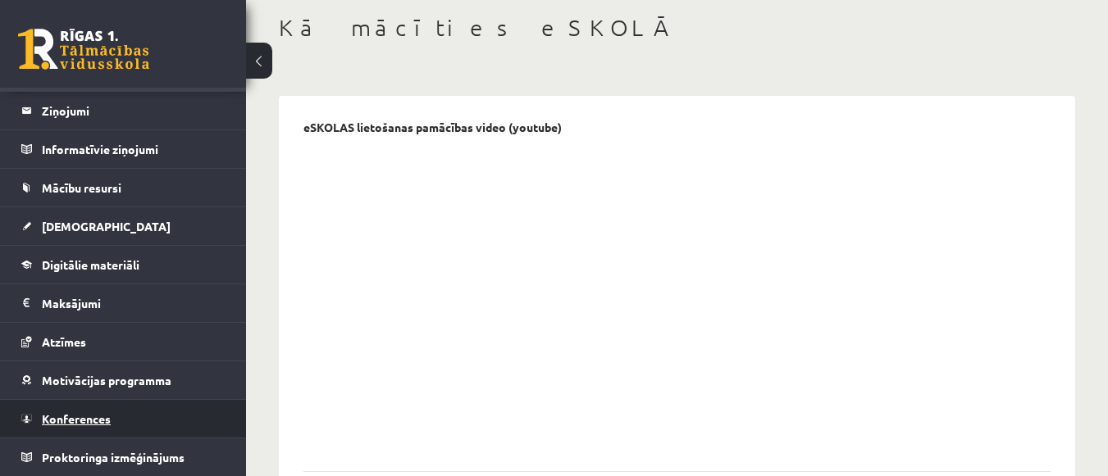
click at [95, 420] on span "Konferences" at bounding box center [76, 419] width 69 height 15
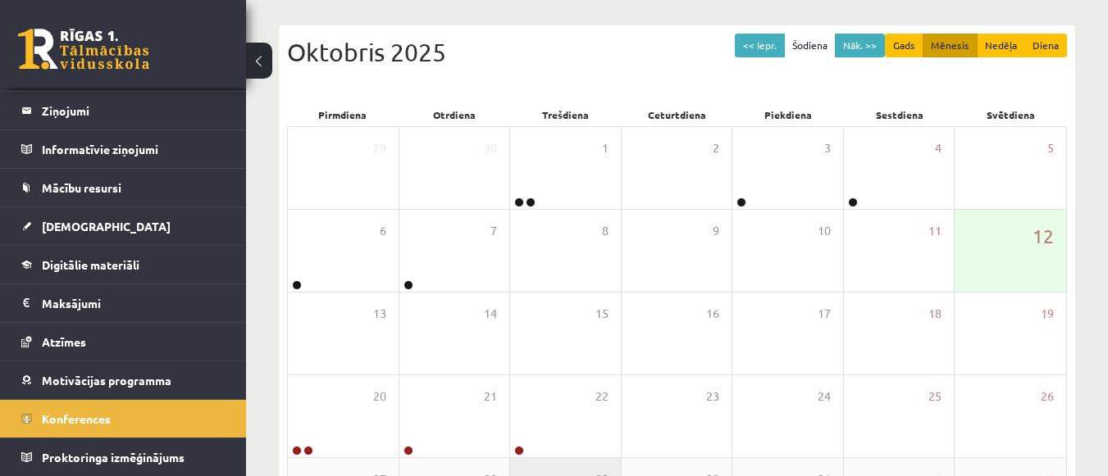
scroll to position [144, 0]
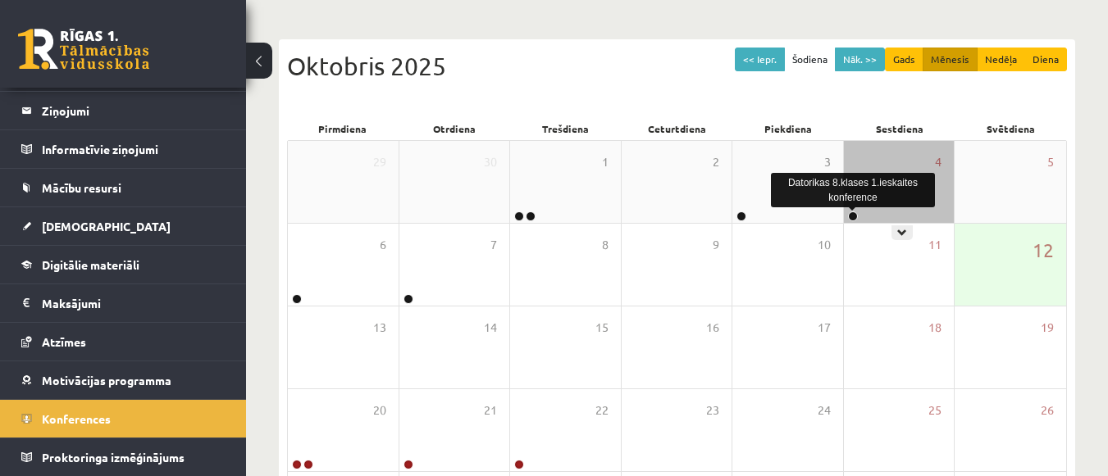
click at [851, 213] on link at bounding box center [853, 217] width 10 height 10
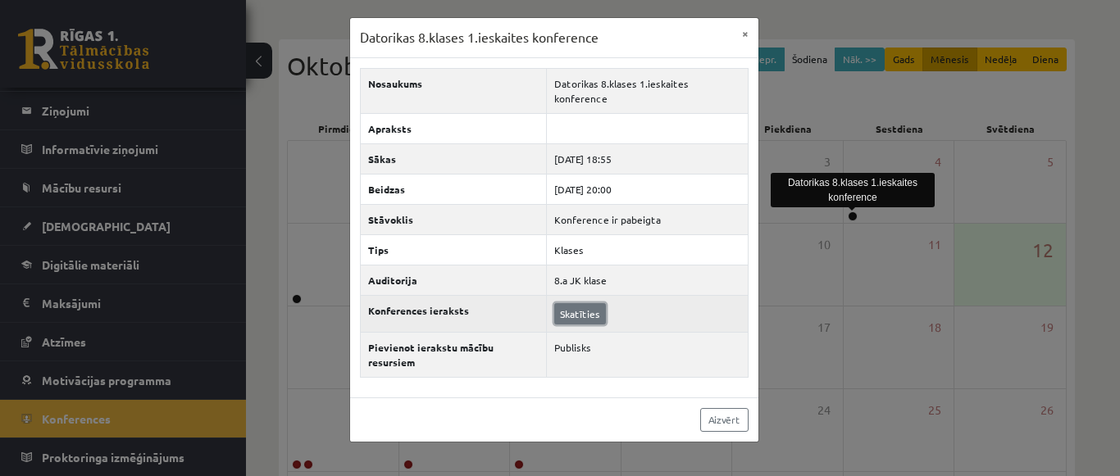
click at [567, 303] on link "Skatīties" at bounding box center [580, 313] width 52 height 21
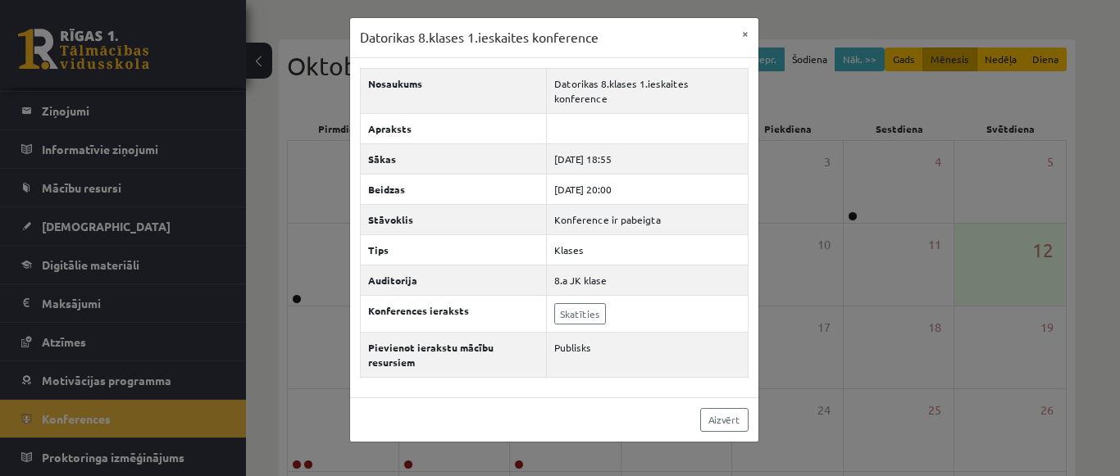
click at [71, 112] on div "Datorikas 8.klases 1.ieskaites konference × Nosaukums Datorikas 8.klases 1.iesk…" at bounding box center [560, 238] width 1120 height 476
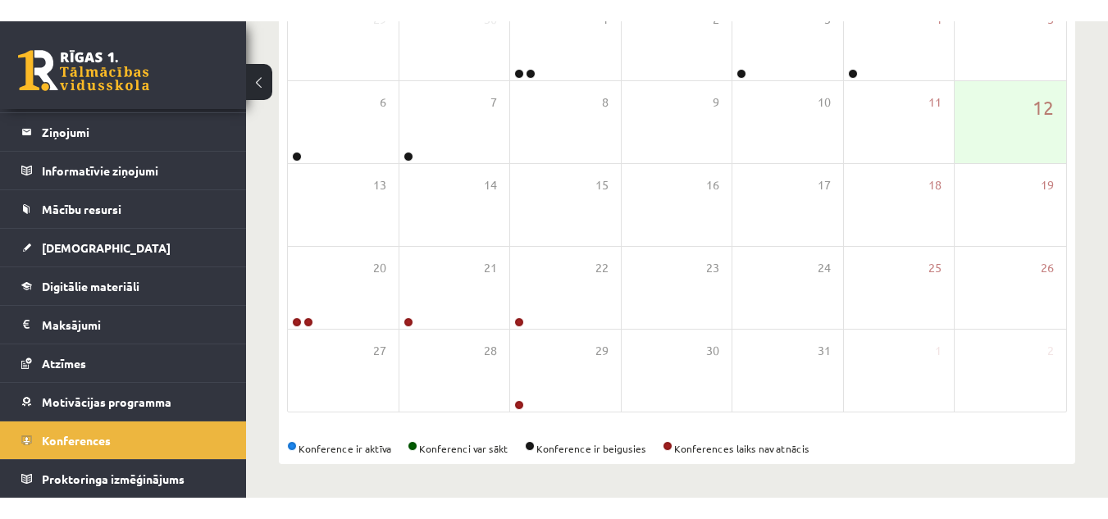
scroll to position [30, 0]
